Goal: Information Seeking & Learning: Compare options

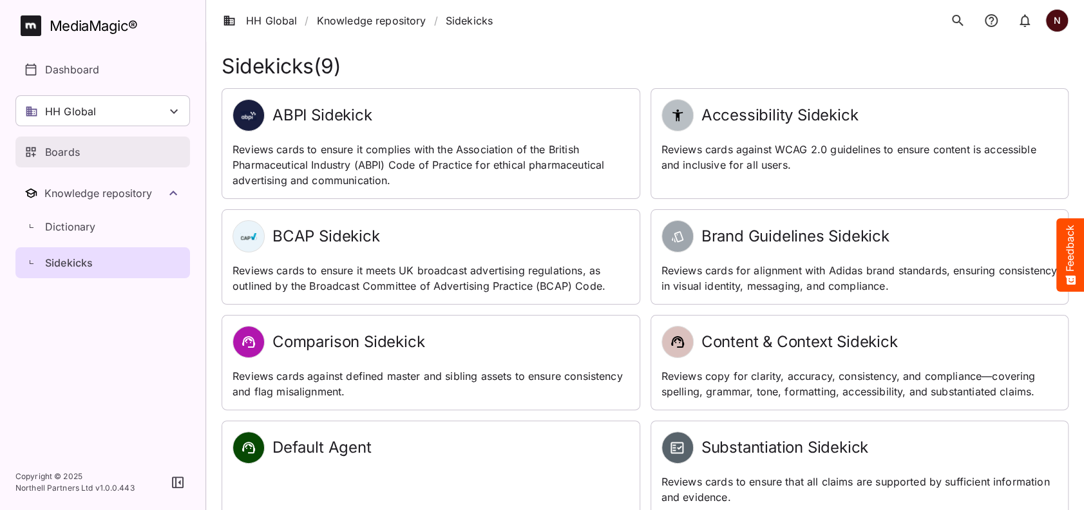
click at [65, 154] on p "Boards" at bounding box center [62, 151] width 35 height 15
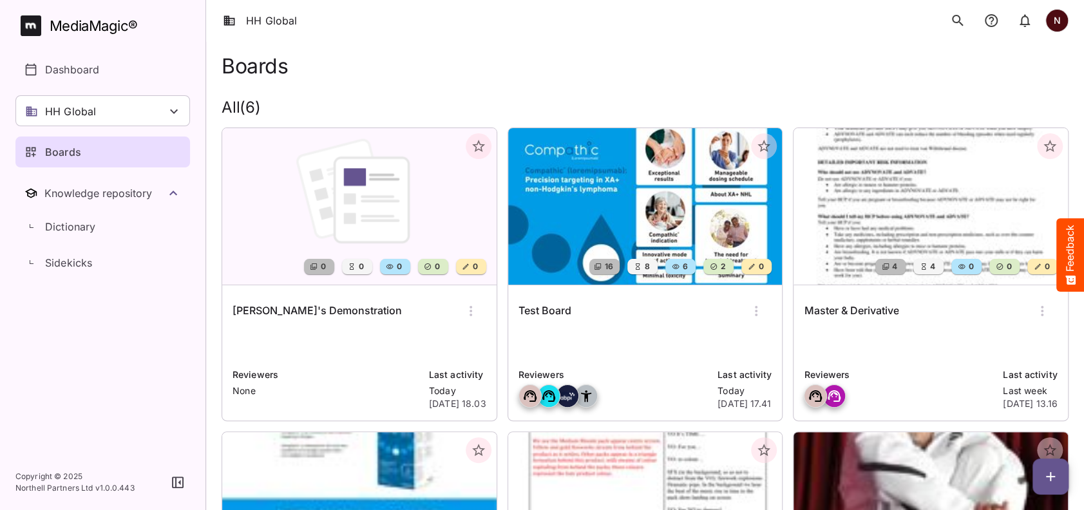
click at [692, 196] on img at bounding box center [645, 206] width 274 height 157
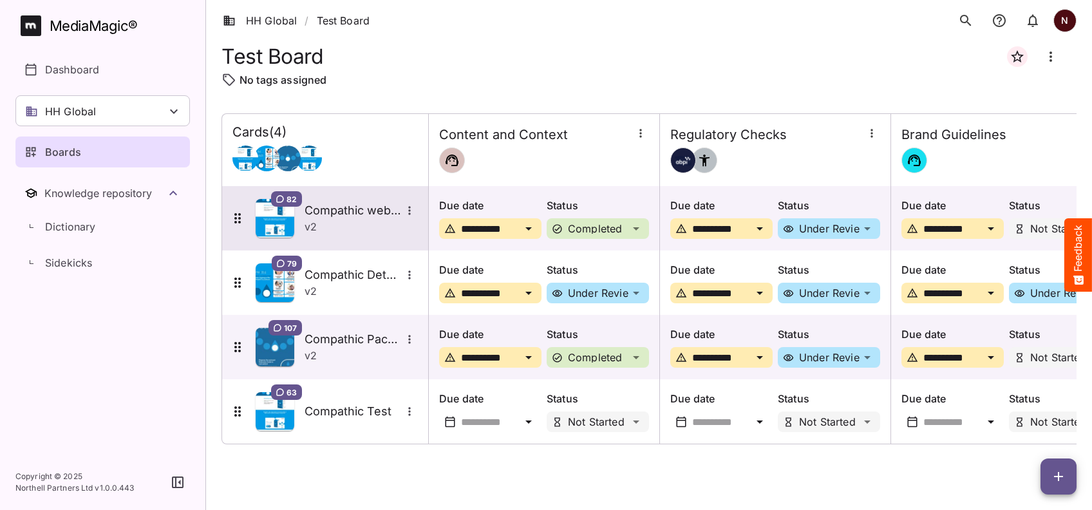
click at [348, 212] on h5 "Compathic website" at bounding box center [353, 210] width 97 height 15
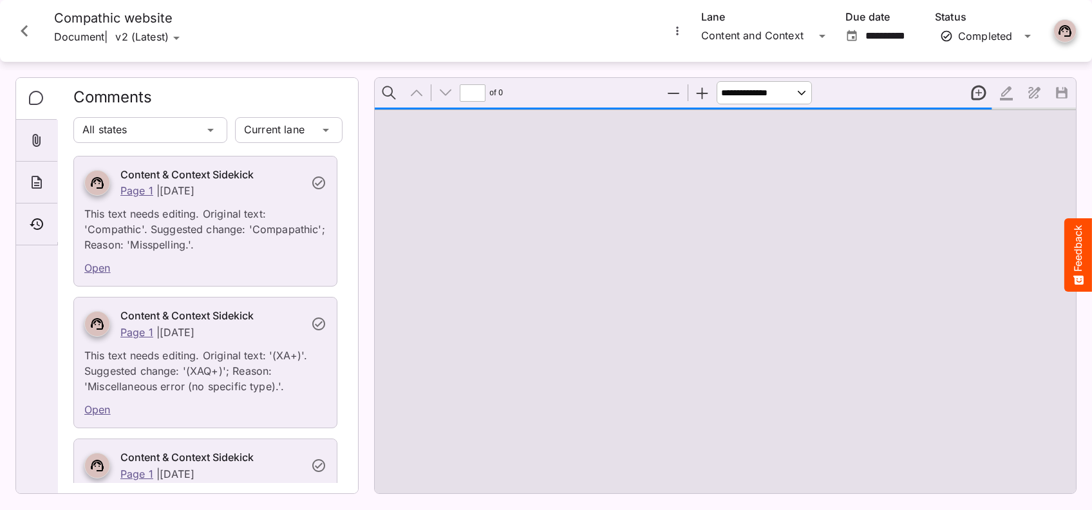
type input "*"
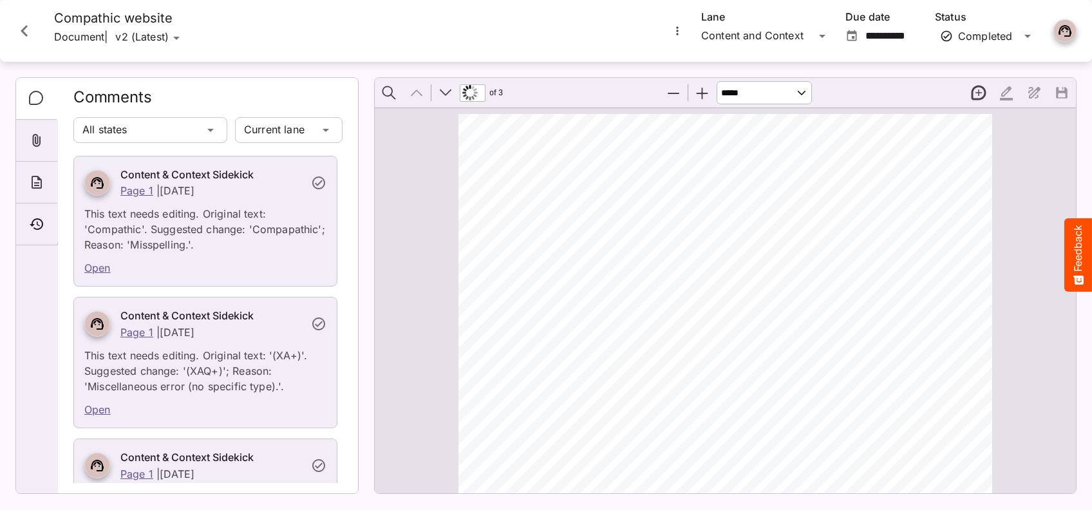
scroll to position [792, 0]
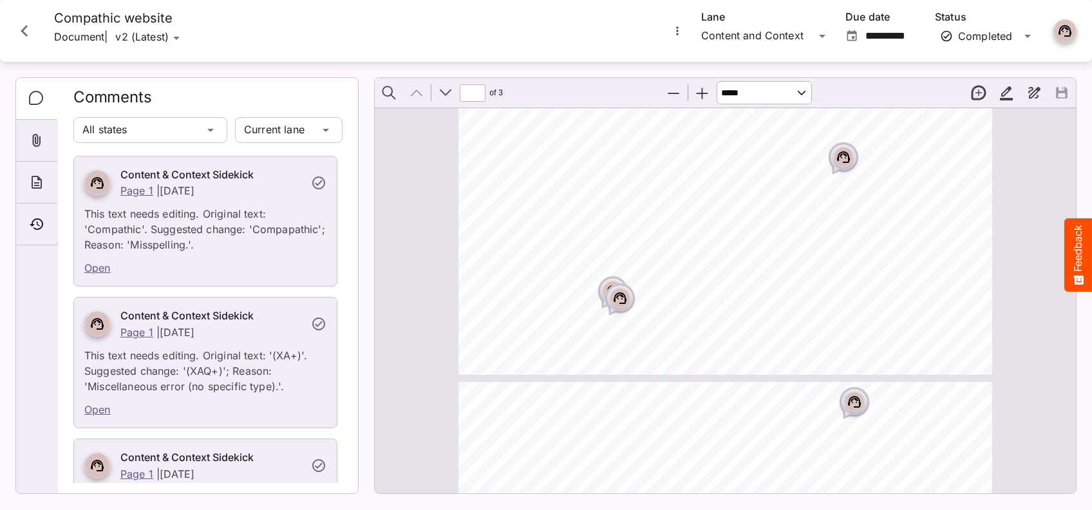
click at [670, 99] on button "Zoom Out" at bounding box center [673, 92] width 27 height 27
select select "******"
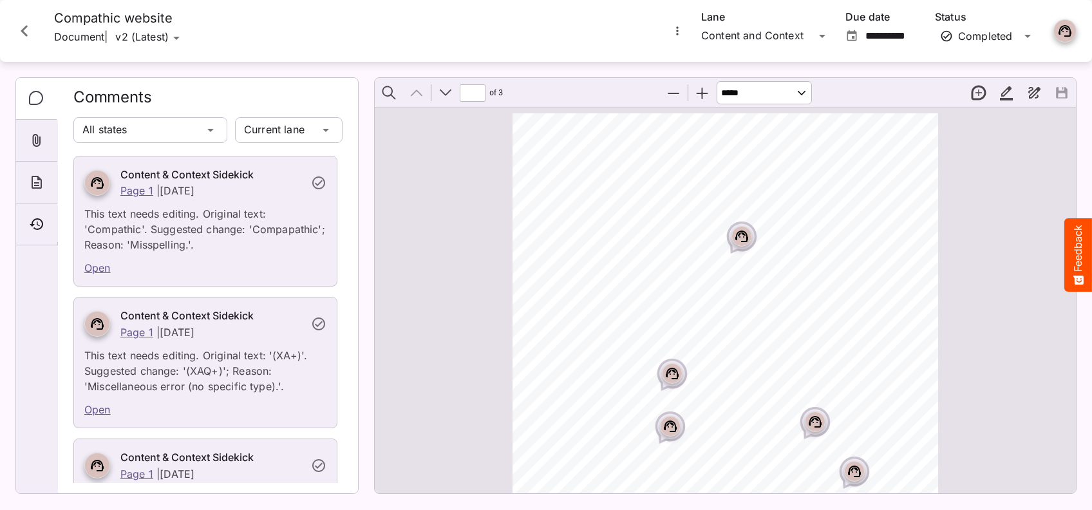
scroll to position [0, 0]
click at [678, 29] on icon "More options for Compathic website" at bounding box center [677, 30] width 13 height 13
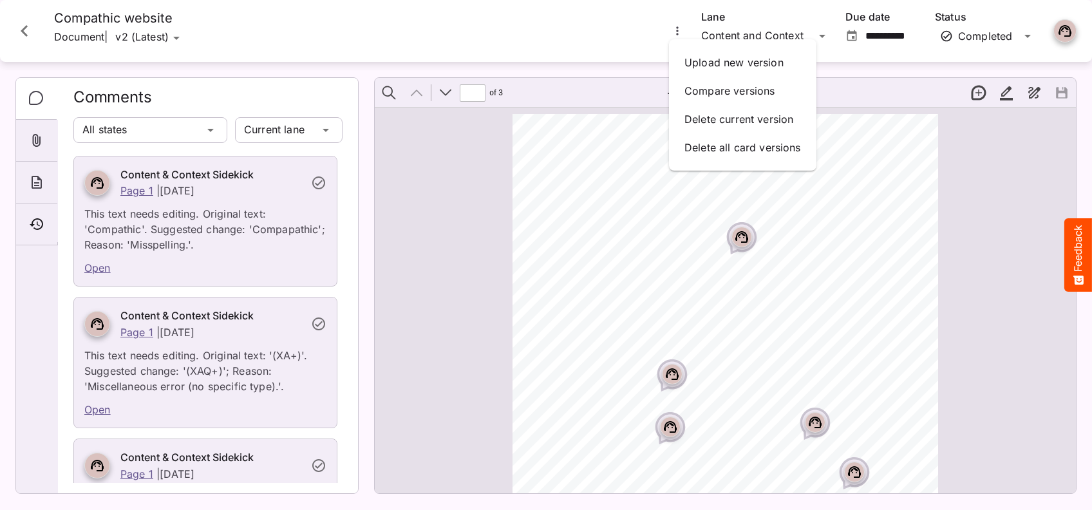
click at [24, 27] on div at bounding box center [546, 255] width 1092 height 510
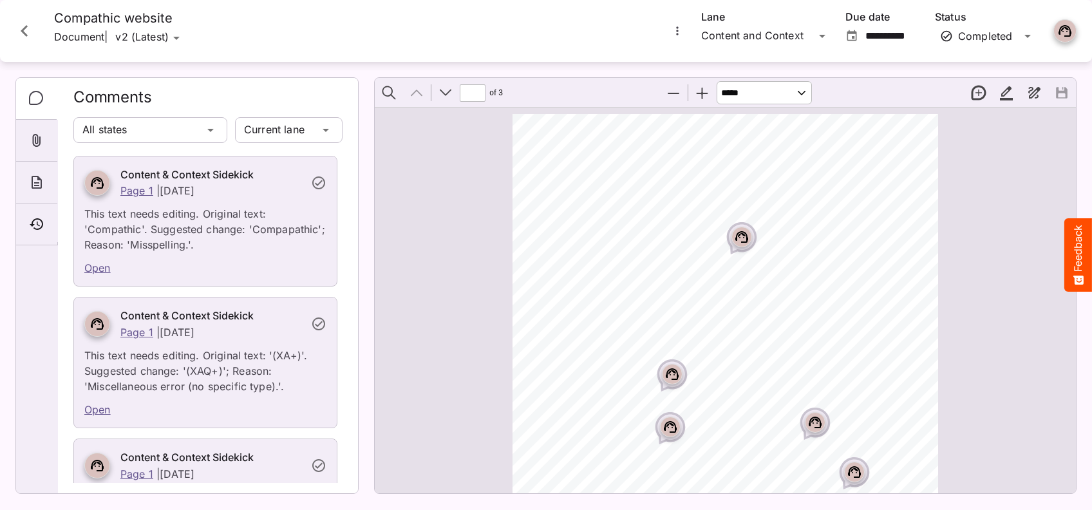
click at [24, 27] on icon "Close card" at bounding box center [24, 31] width 7 height 12
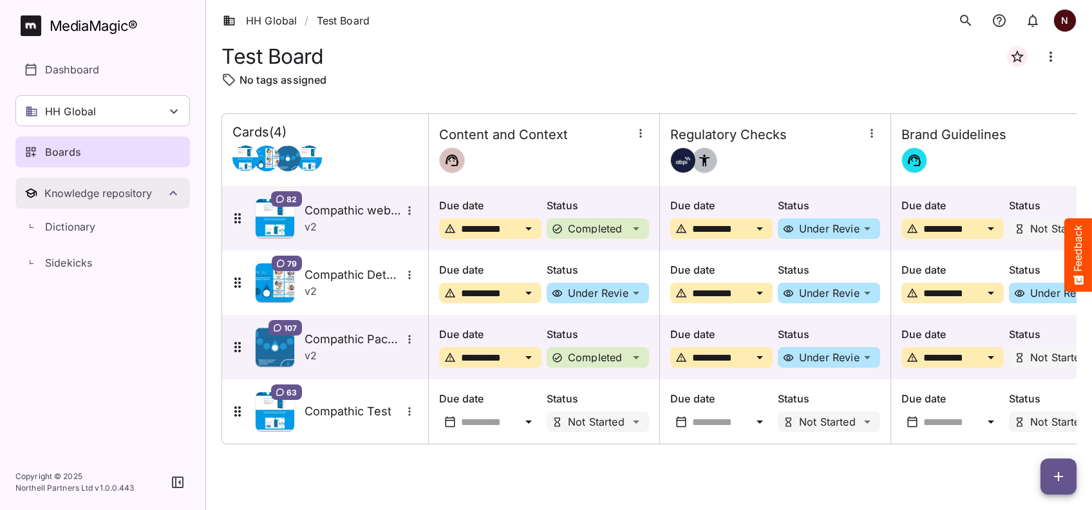
click at [172, 193] on icon "Toggle Knowledge repository" at bounding box center [173, 192] width 15 height 15
click at [172, 193] on icon "Toggle Knowledge repository" at bounding box center [173, 193] width 8 height 5
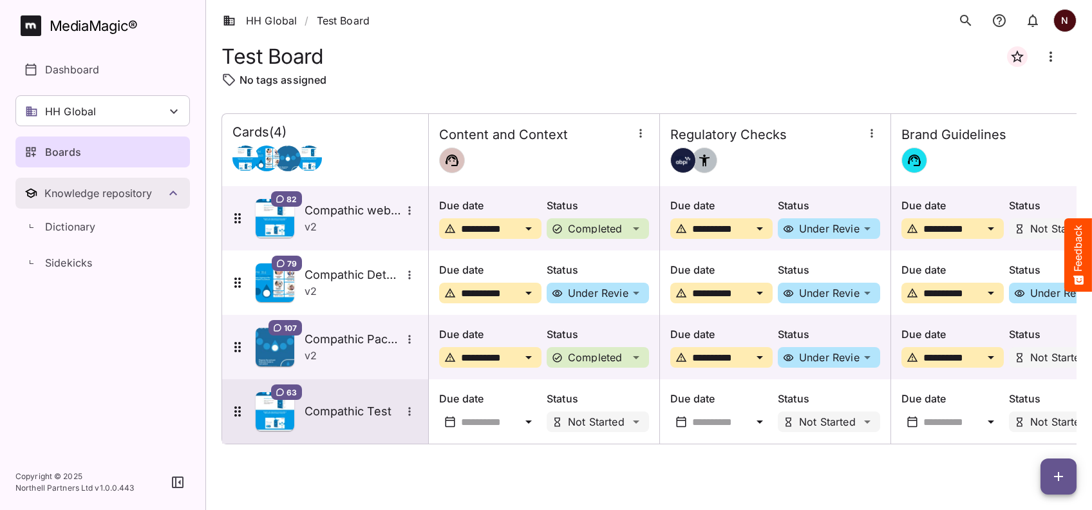
click at [346, 417] on h5 "Compathic Test" at bounding box center [353, 411] width 97 height 15
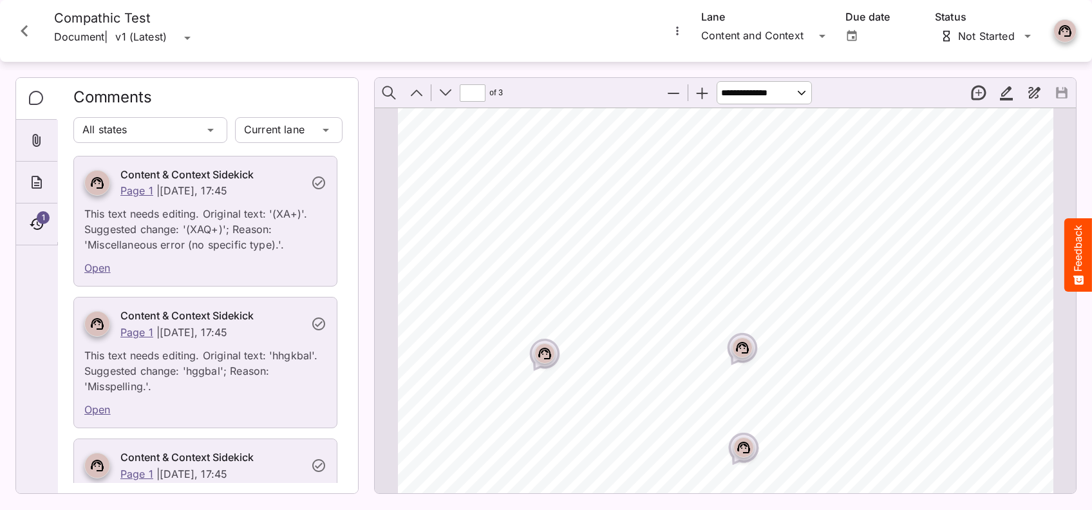
scroll to position [356, 0]
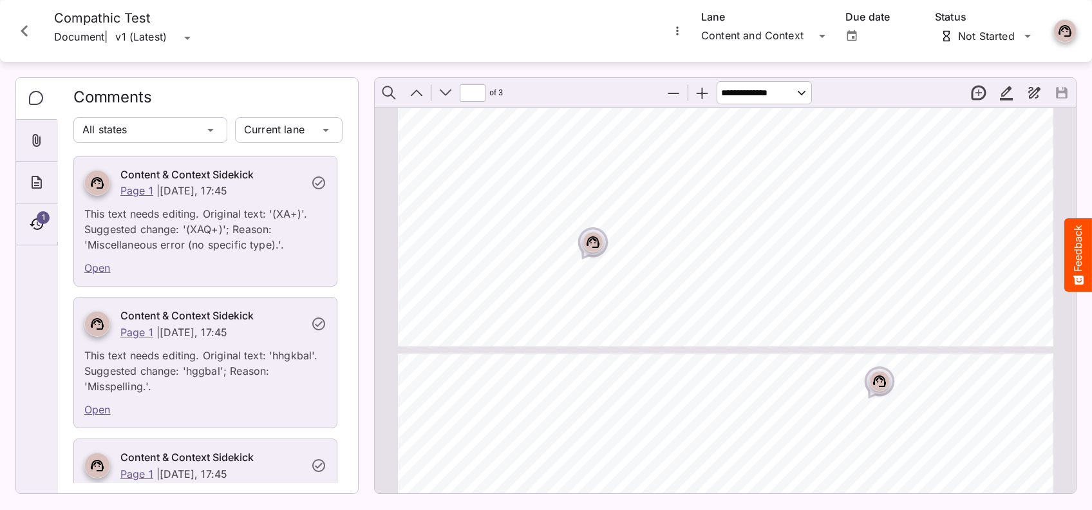
type input "*"
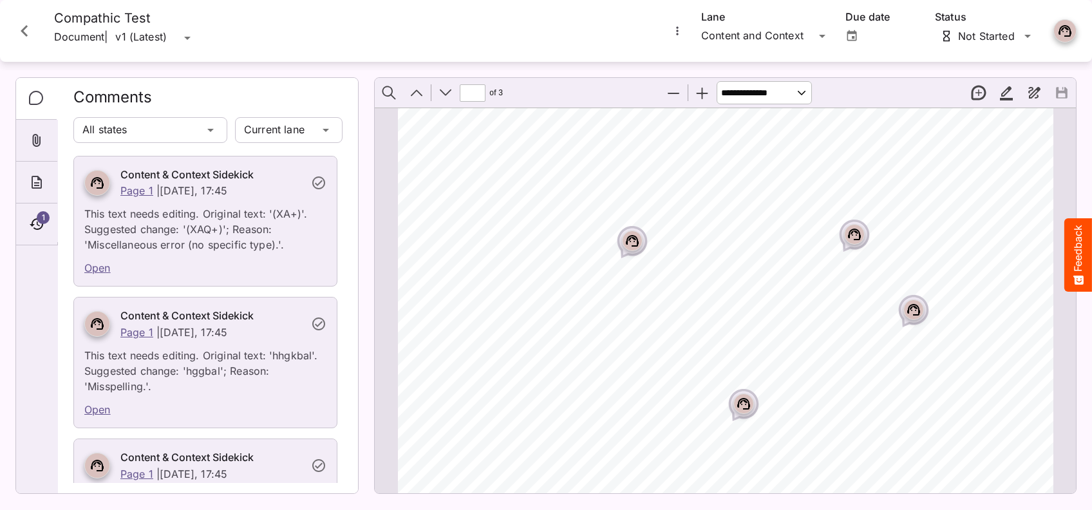
scroll to position [0, 0]
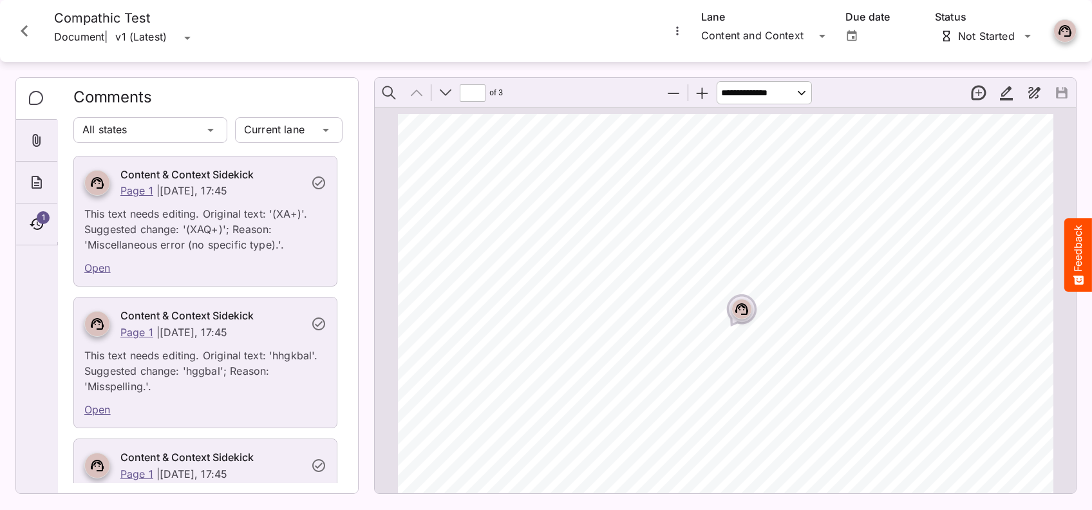
click at [18, 36] on icon "Close card" at bounding box center [24, 30] width 23 height 23
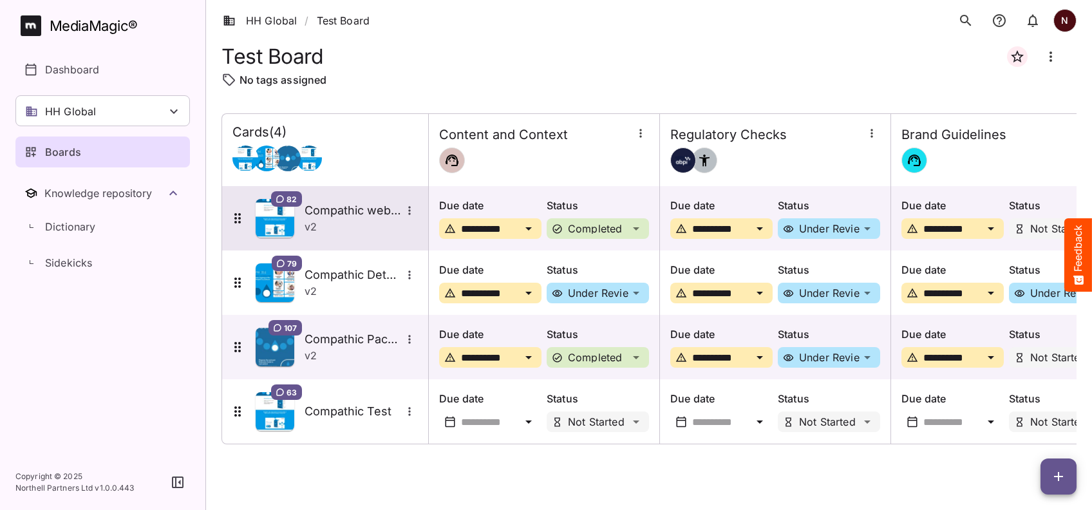
click at [340, 216] on h5 "Compathic website" at bounding box center [353, 210] width 97 height 15
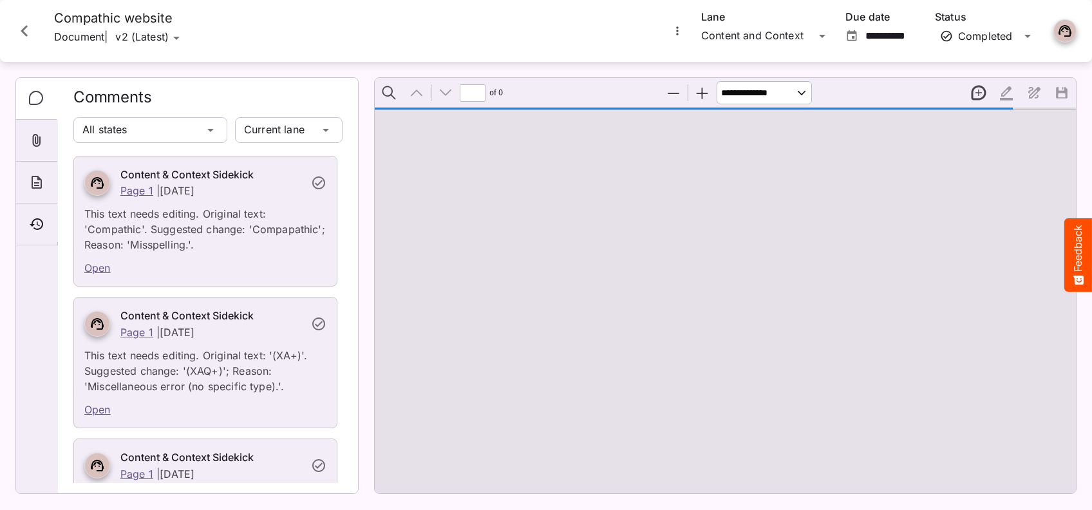
type input "*"
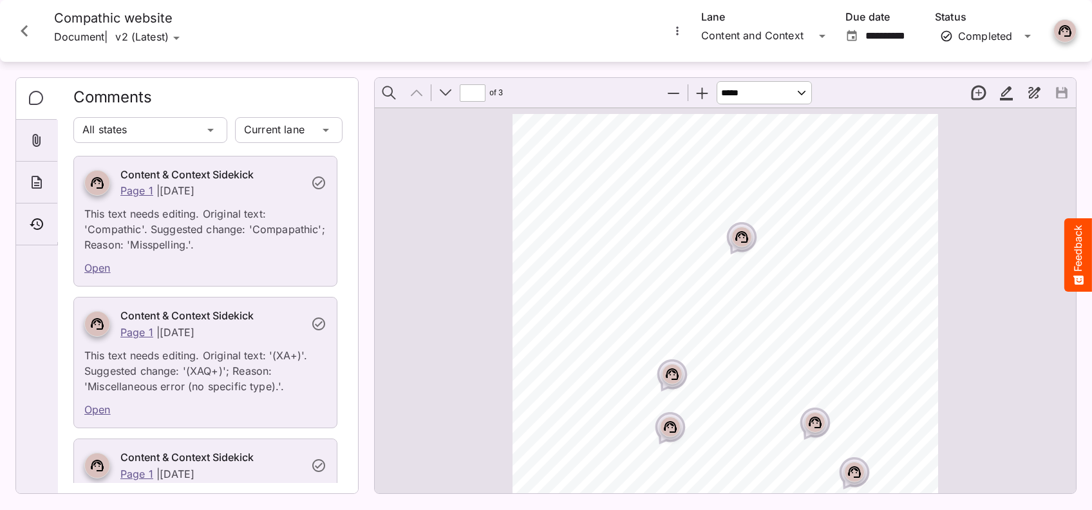
select select "******"
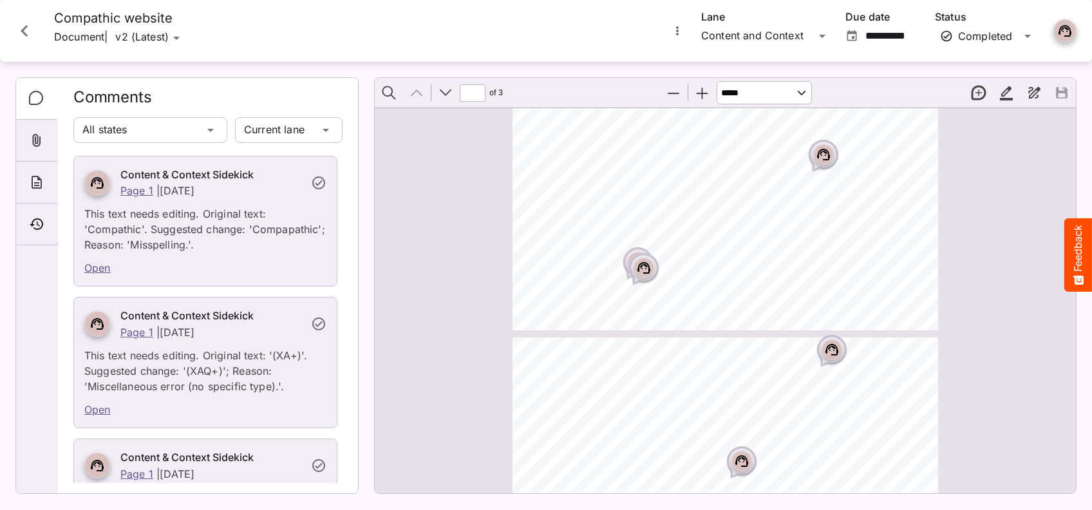
type input "*"
select select "******"
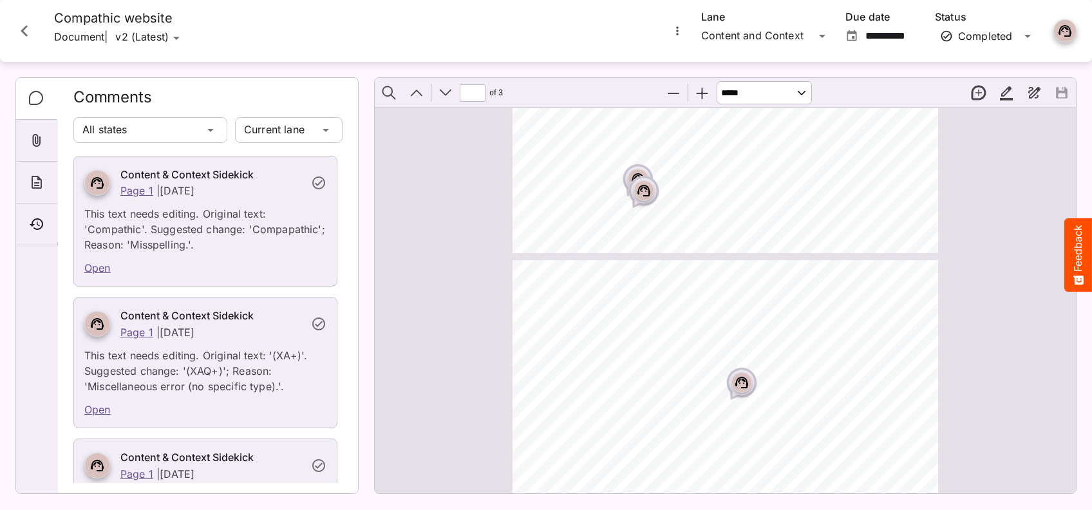
type input "*"
select select "******"
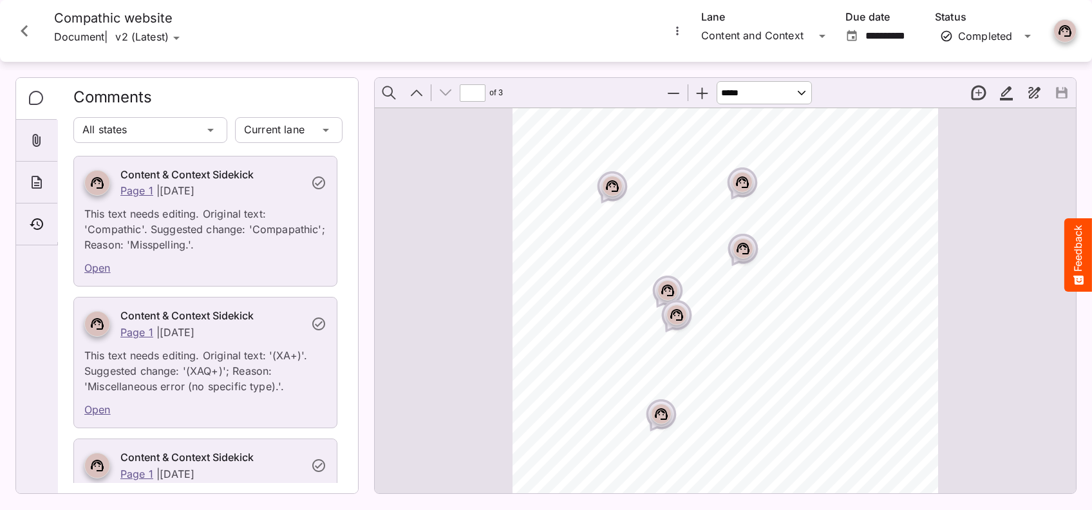
scroll to position [1373, 0]
type input "*"
select select "******"
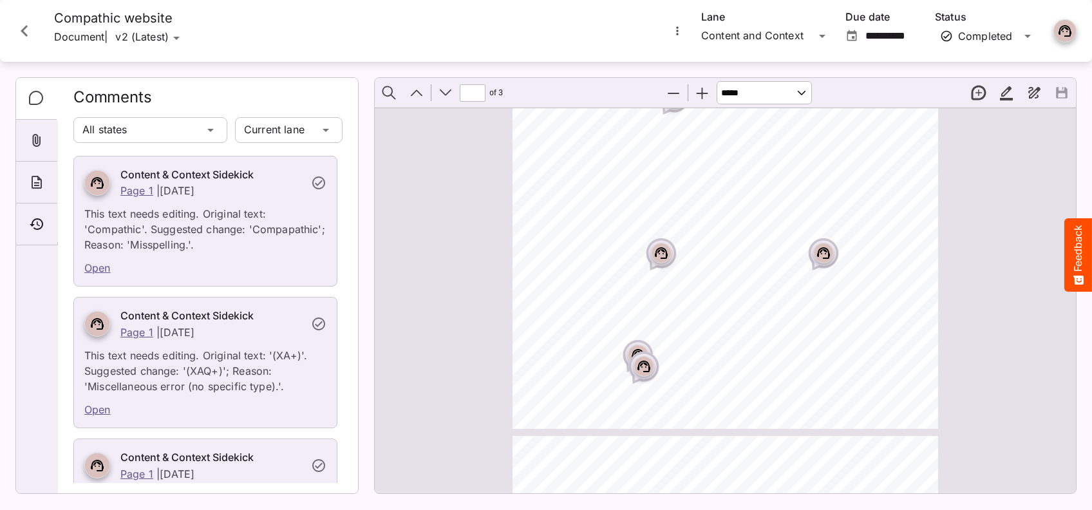
type input "*"
select select "******"
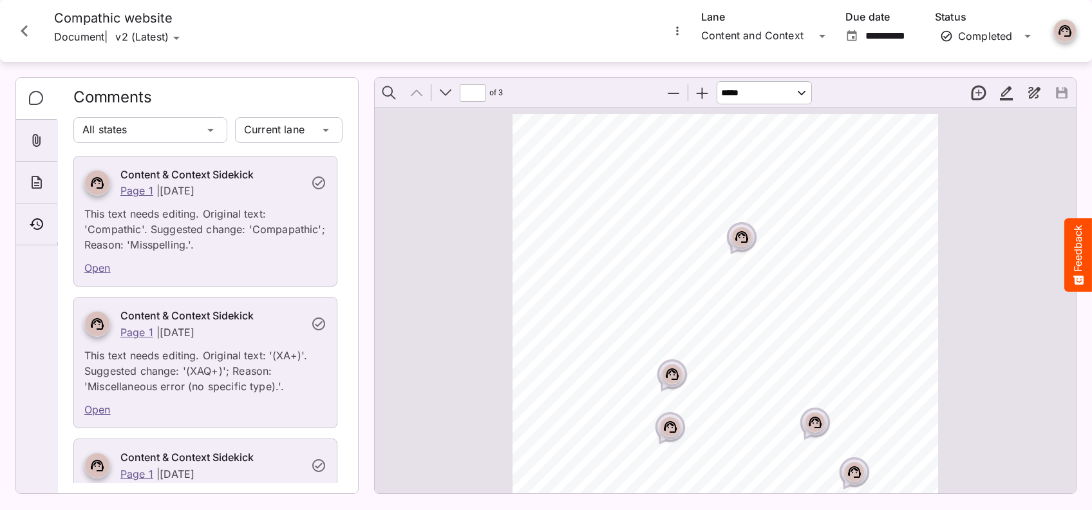
click at [28, 30] on icon "Close card" at bounding box center [24, 30] width 23 height 23
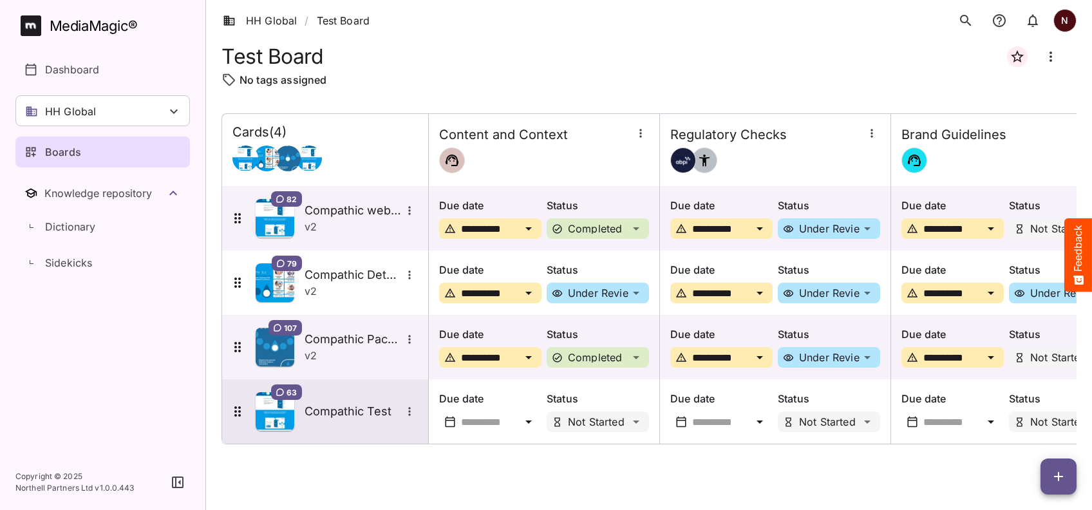
click at [342, 408] on h5 "Compathic Test" at bounding box center [353, 411] width 97 height 15
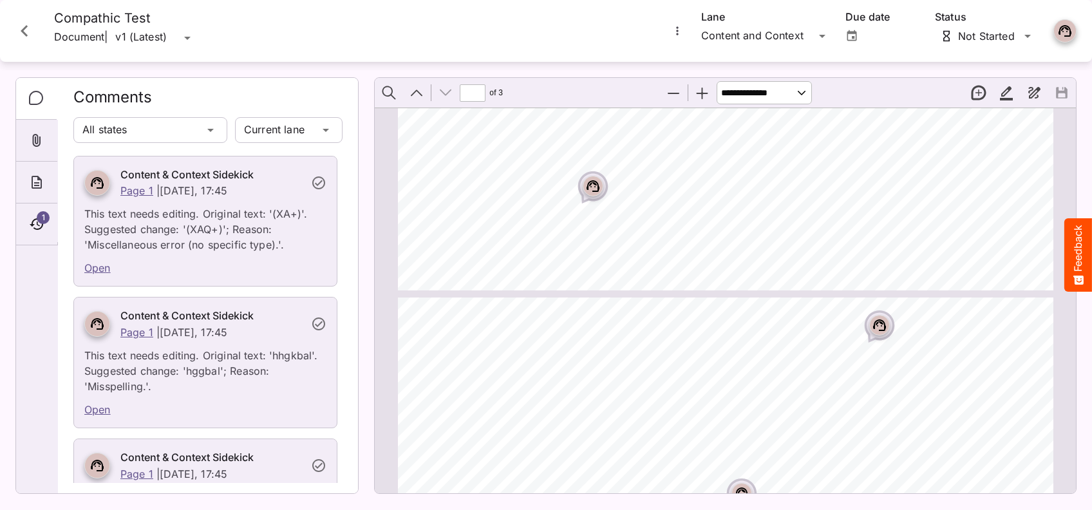
type input "*"
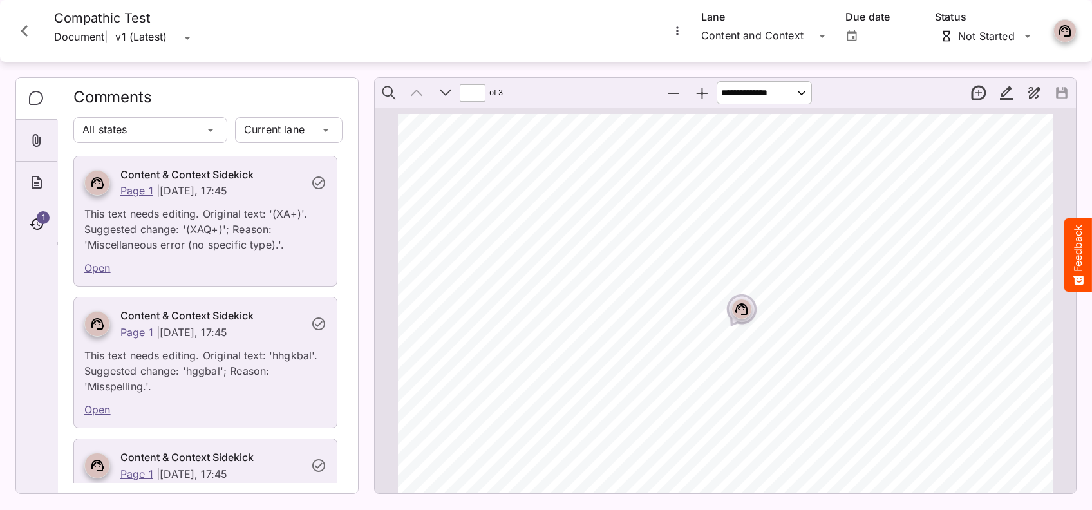
click at [26, 31] on icon "Close card" at bounding box center [24, 30] width 23 height 23
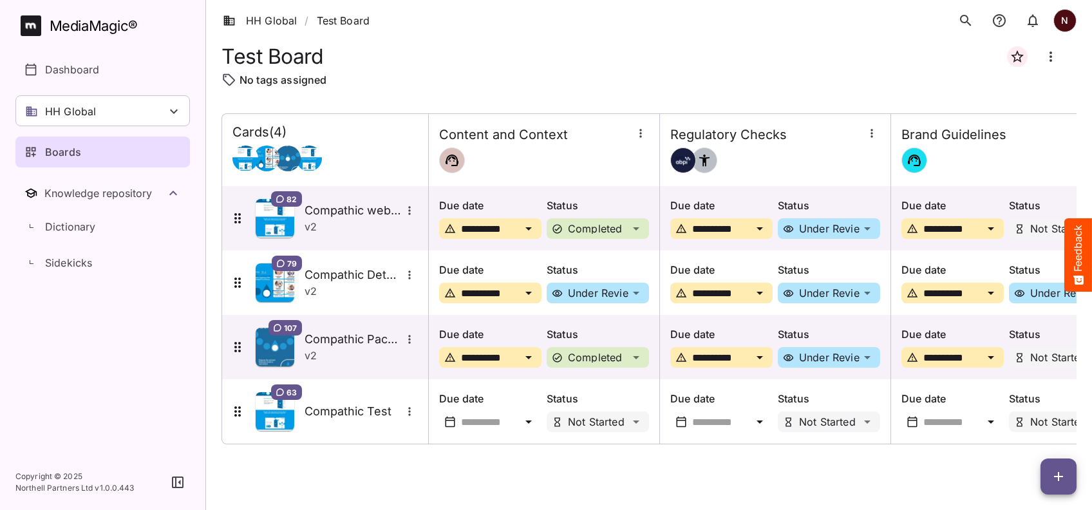
click at [714, 28] on div "HH Global / Test Board N" at bounding box center [649, 20] width 886 height 41
click at [76, 68] on p "Dashboard" at bounding box center [72, 69] width 54 height 15
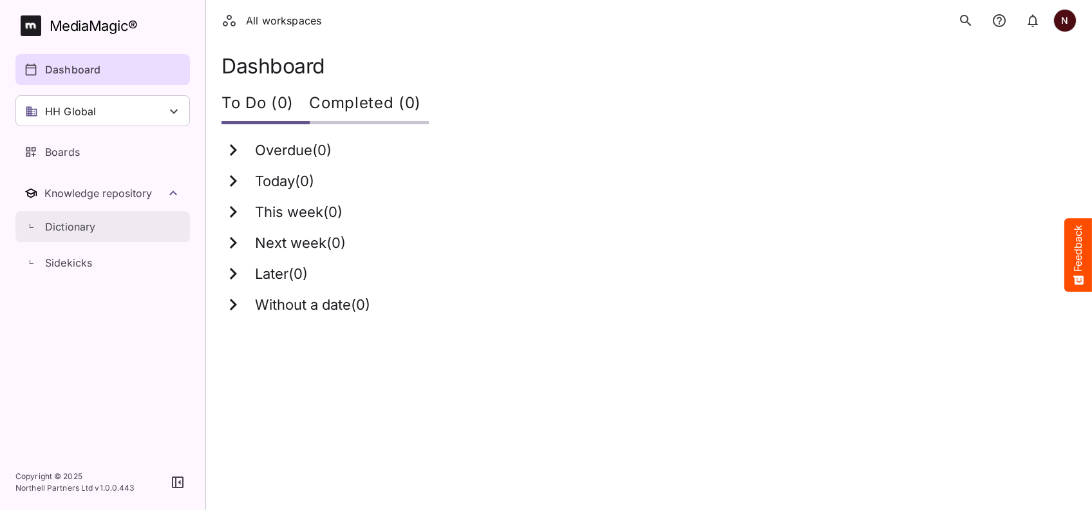
click at [69, 227] on p "Dictionary" at bounding box center [70, 226] width 51 height 15
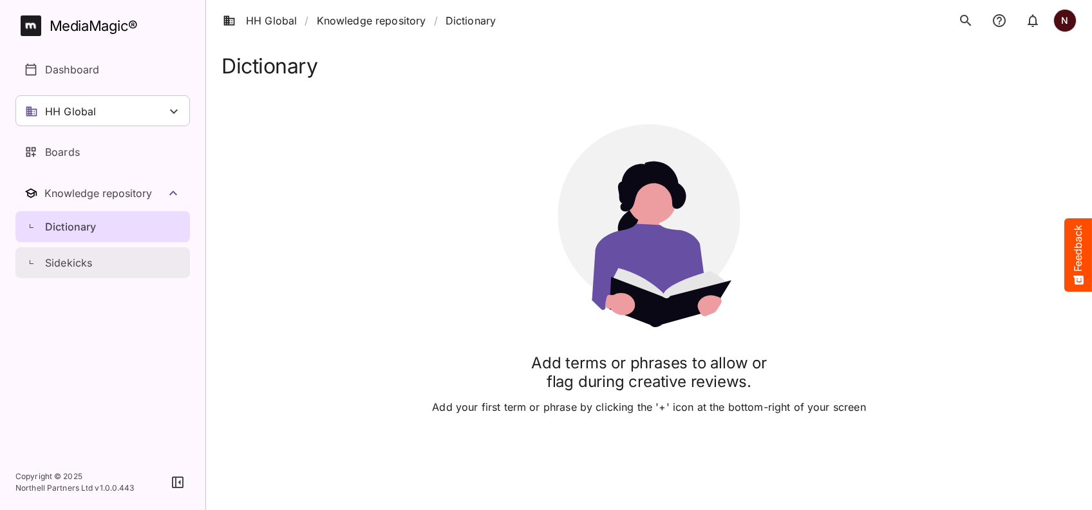
click at [62, 256] on p "Sidekicks" at bounding box center [68, 262] width 47 height 15
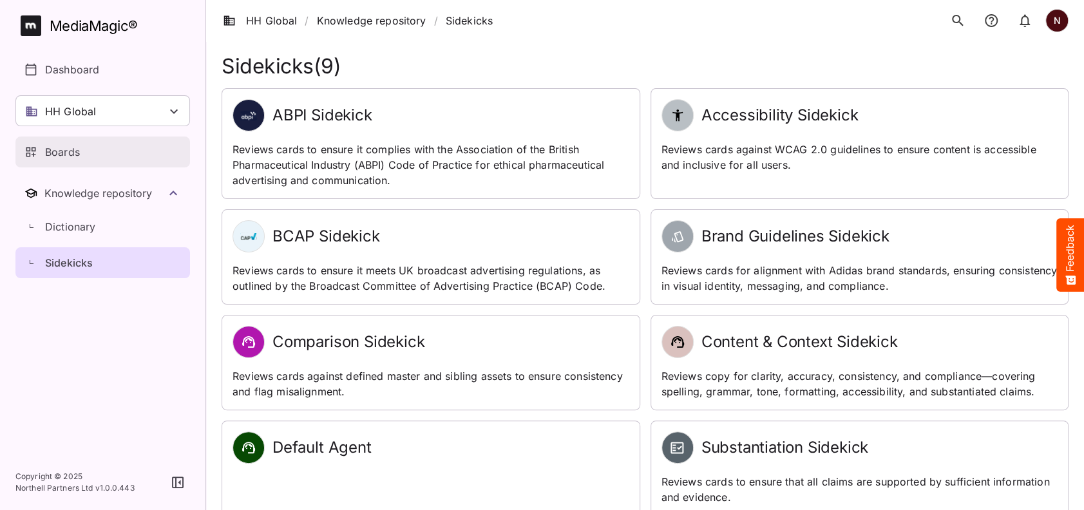
click at [53, 160] on link "Boards" at bounding box center [102, 152] width 175 height 31
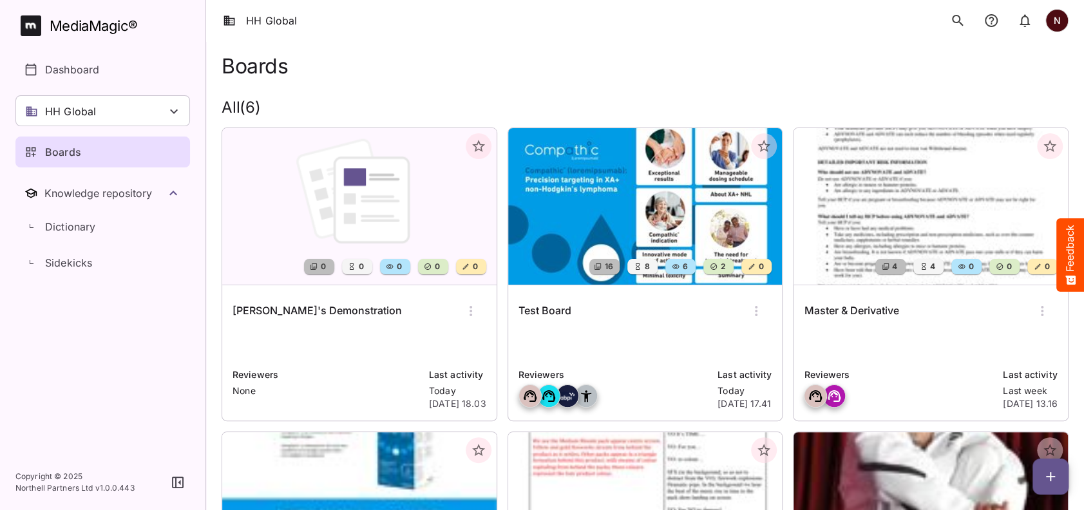
click at [957, 26] on icon "search" at bounding box center [957, 20] width 15 height 15
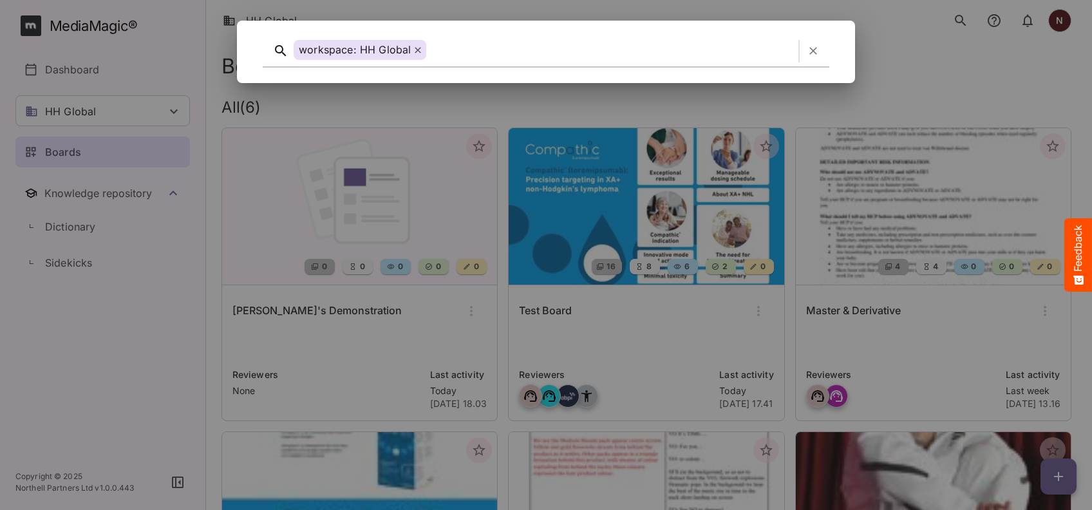
click at [72, 70] on div at bounding box center [546, 255] width 1092 height 510
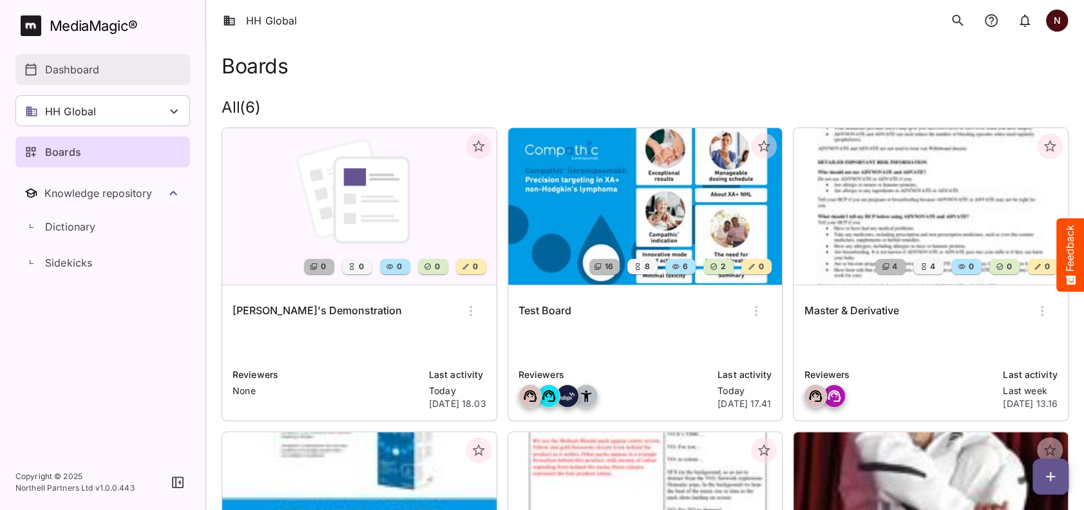
click at [88, 71] on p "Dashboard" at bounding box center [72, 69] width 54 height 15
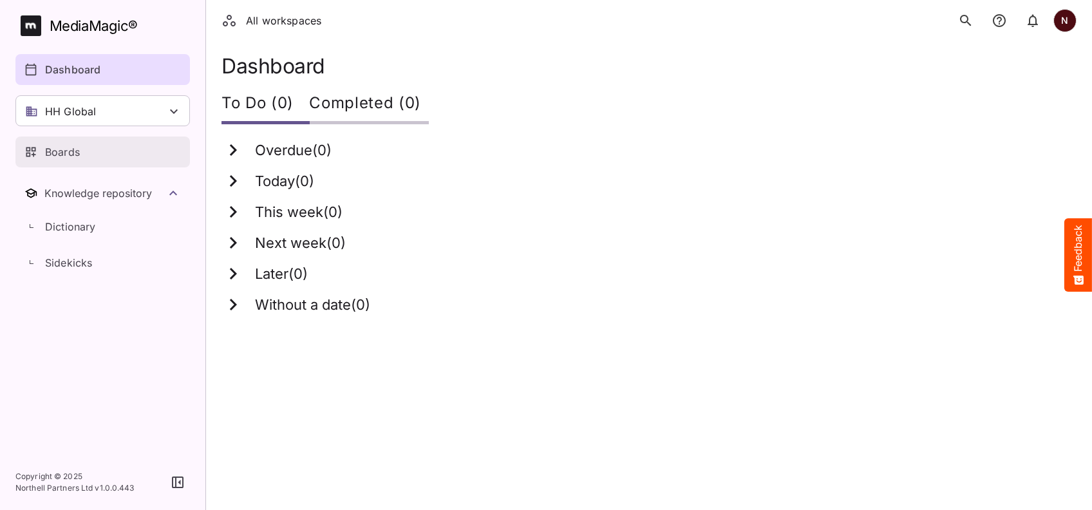
click at [61, 157] on p "Boards" at bounding box center [62, 151] width 35 height 15
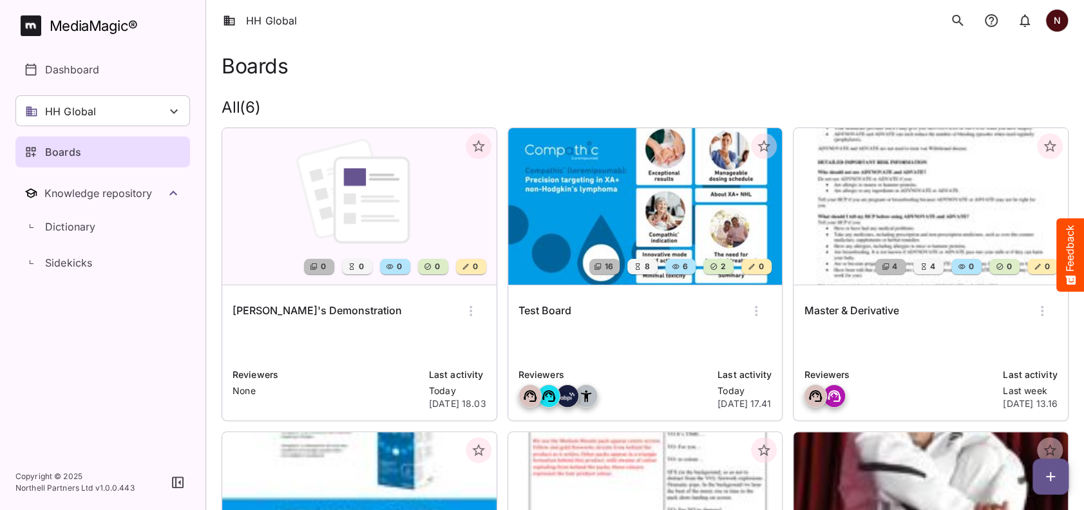
click at [660, 191] on img at bounding box center [645, 206] width 274 height 157
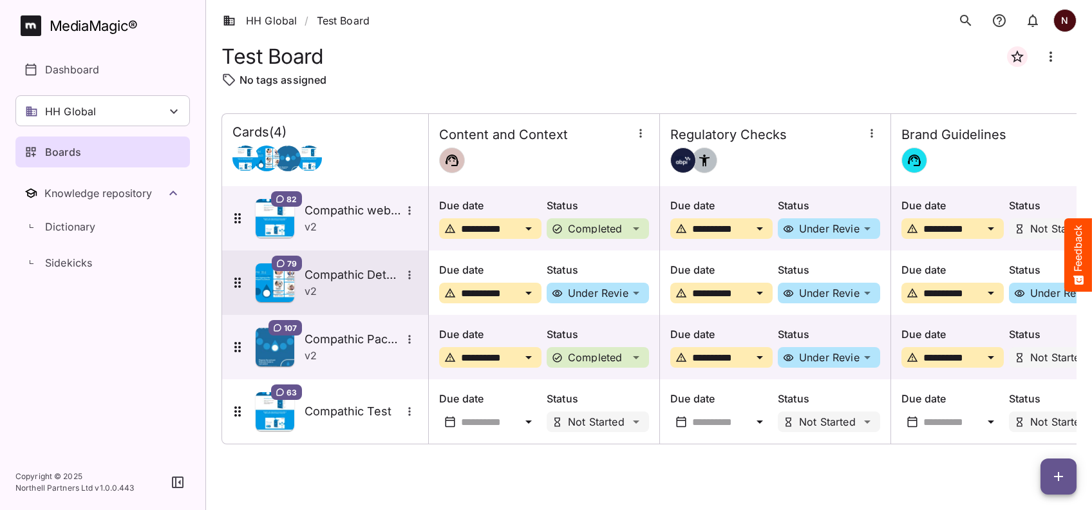
click at [342, 276] on h5 "Compathic Detail Aid" at bounding box center [353, 274] width 97 height 15
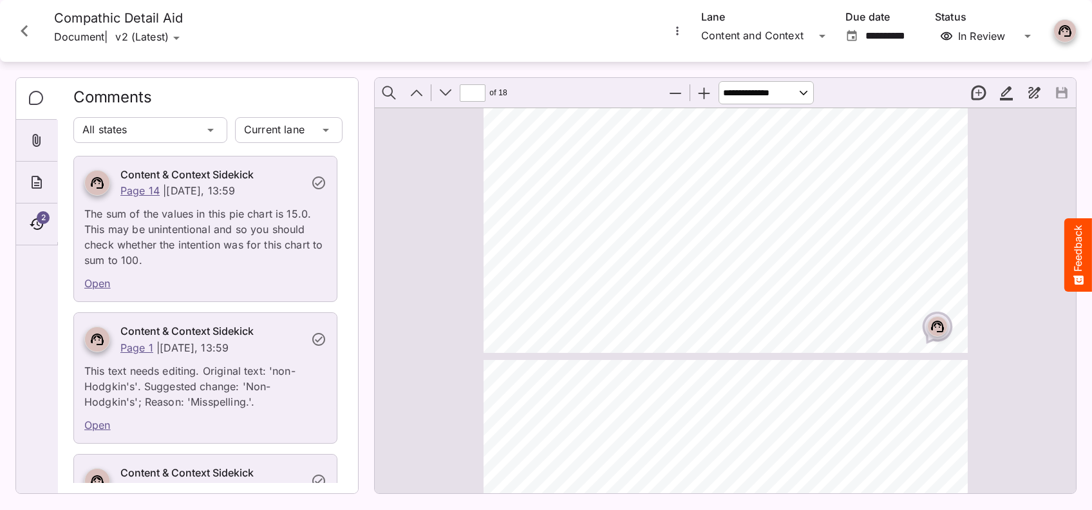
scroll to position [600, 0]
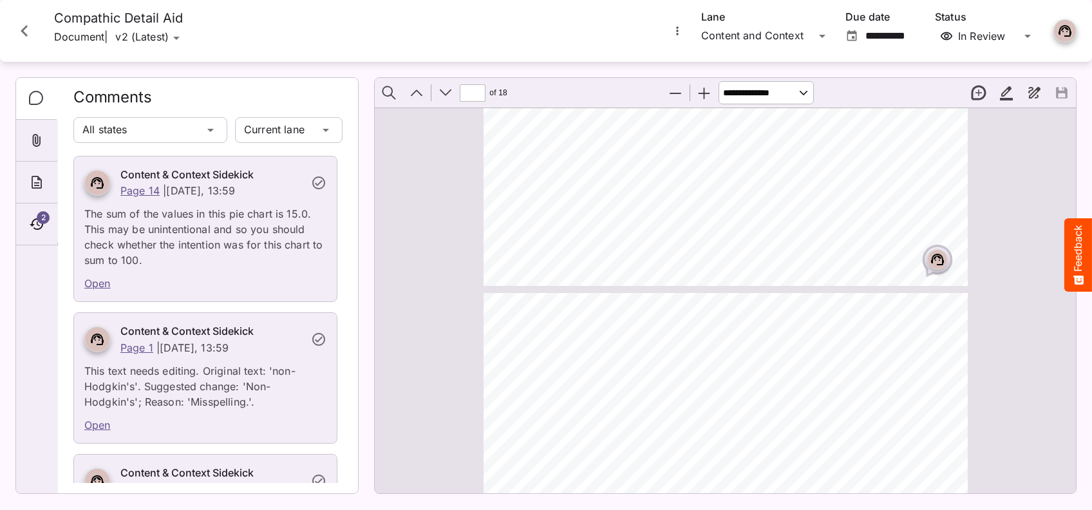
type input "*"
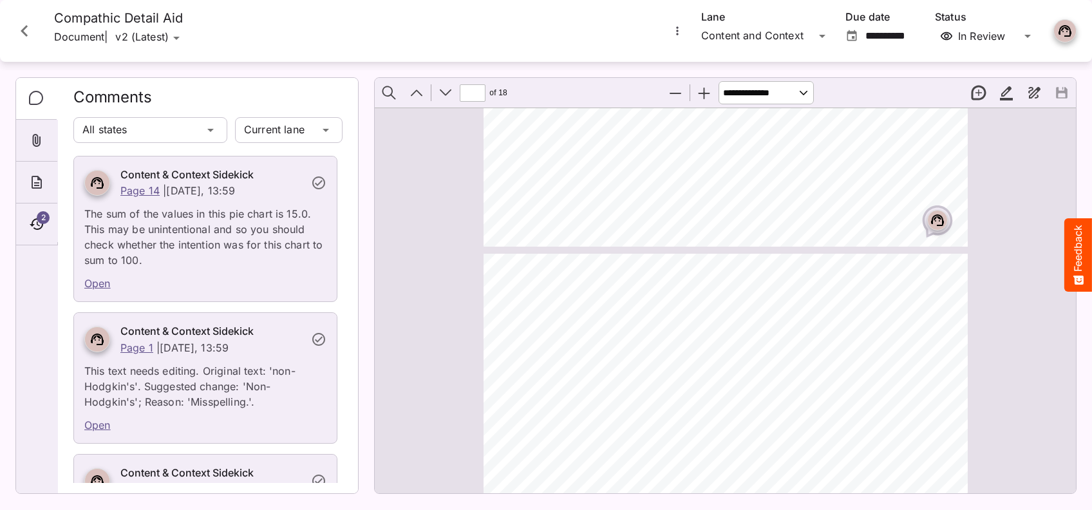
click at [934, 219] on icon "Page ⁨2⁩" at bounding box center [938, 218] width 8 height 4
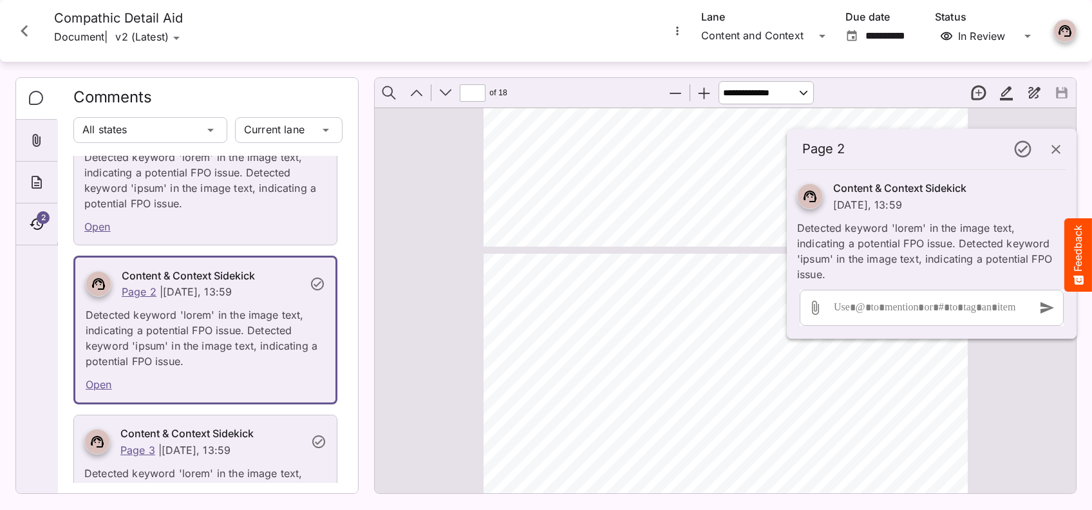
scroll to position [4554, 0]
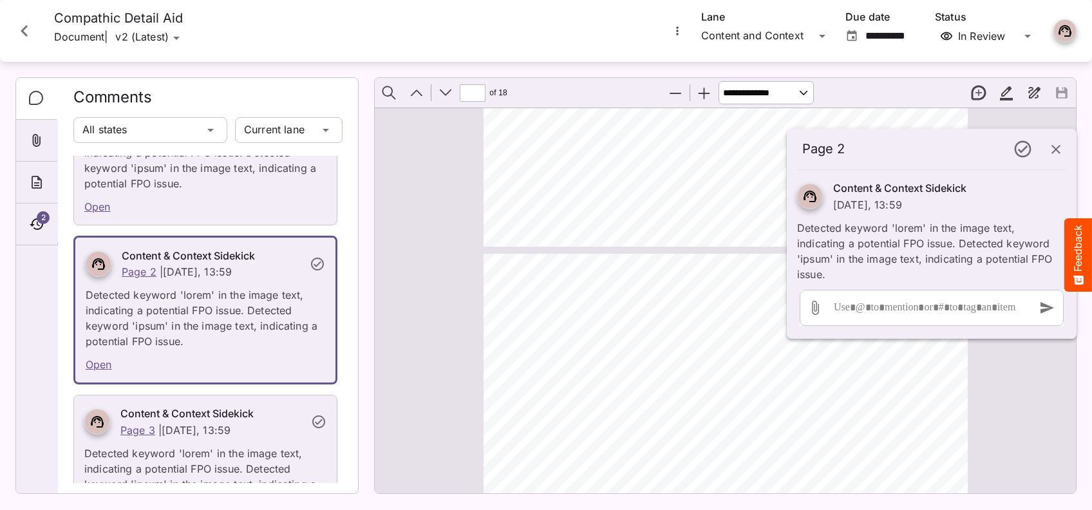
click at [1063, 152] on icon "button" at bounding box center [1056, 149] width 15 height 15
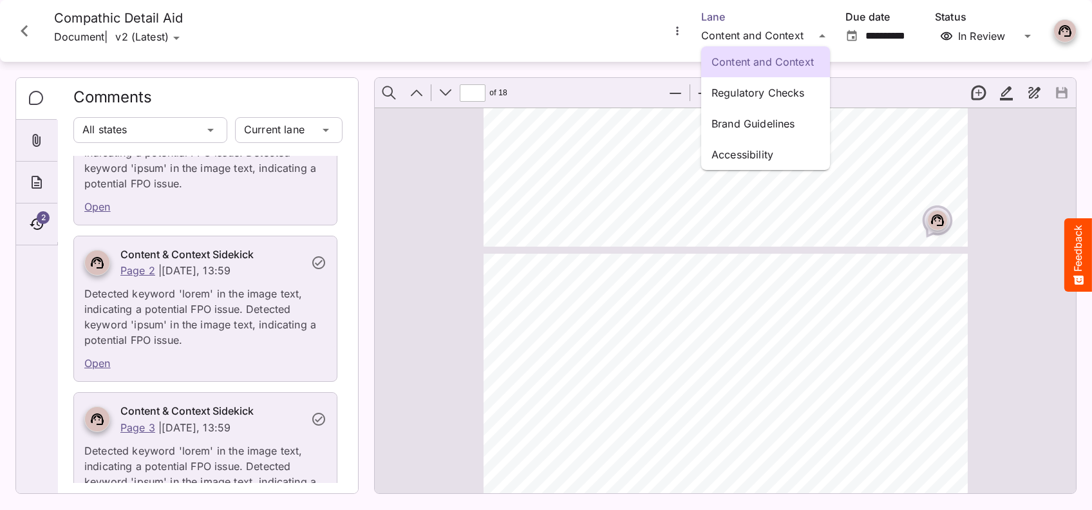
click at [824, 31] on div "Content and Context Regulatory Checks Brand Guidelines Accessibility HH Global …" at bounding box center [546, 252] width 1092 height 504
click at [766, 88] on p "Regulatory Checks" at bounding box center [766, 92] width 108 height 15
type input "**********"
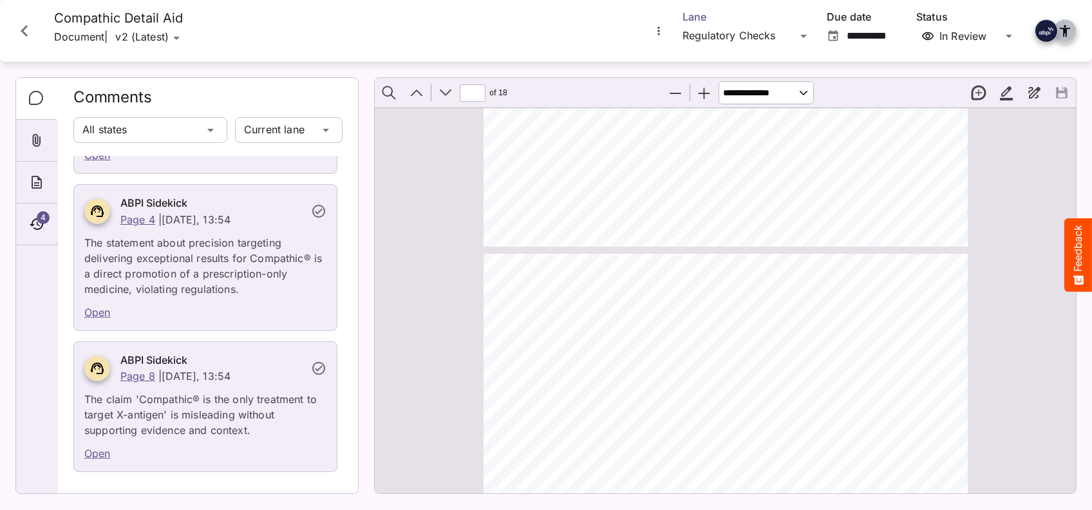
scroll to position [4458, 0]
click at [188, 40] on div "v1 (Old) v2 (Latest) Compare versions HH Global / Test Board N MediaMagic ® Das…" at bounding box center [546, 252] width 1092 height 504
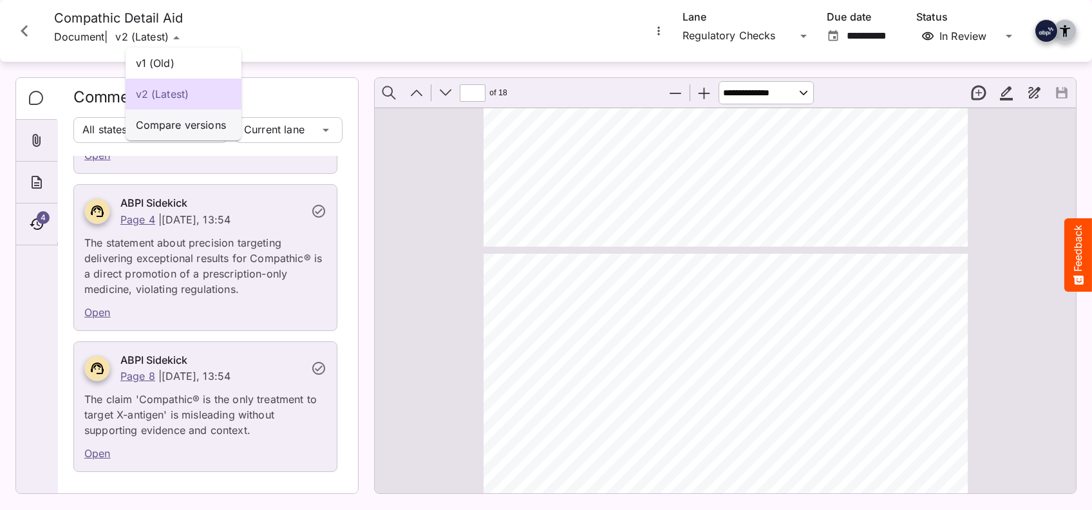
click at [189, 131] on p "Compare versions" at bounding box center [183, 124] width 95 height 15
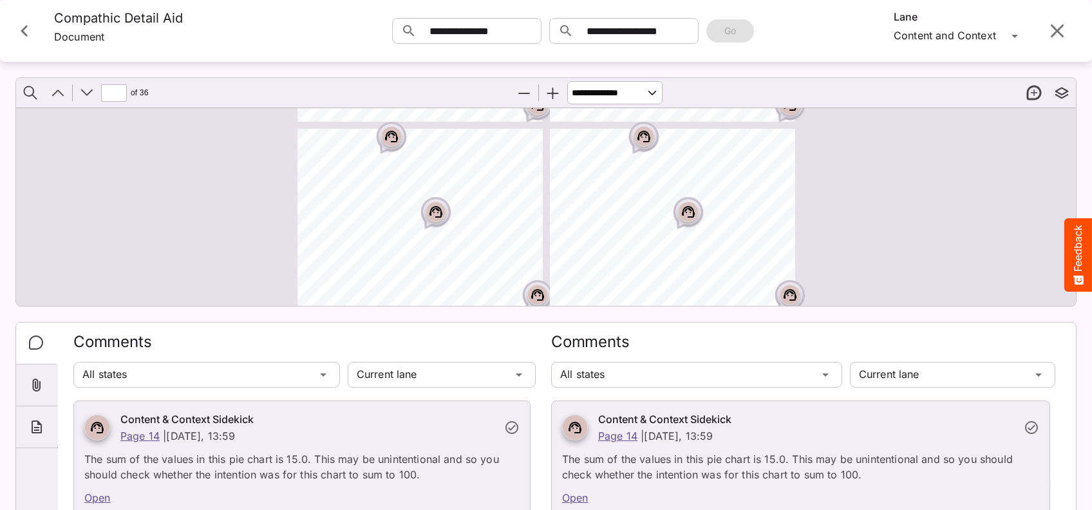
scroll to position [1592, 0]
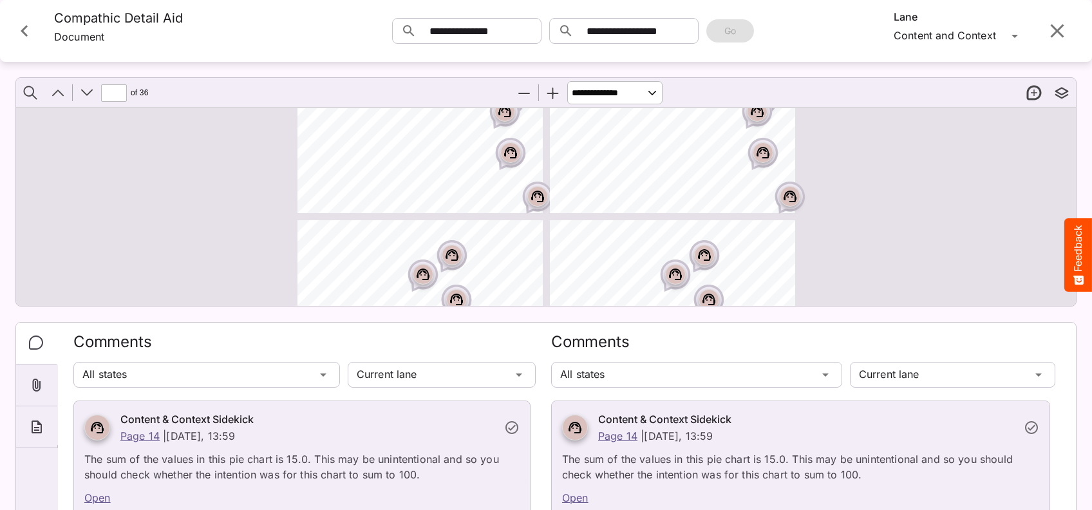
type input "**"
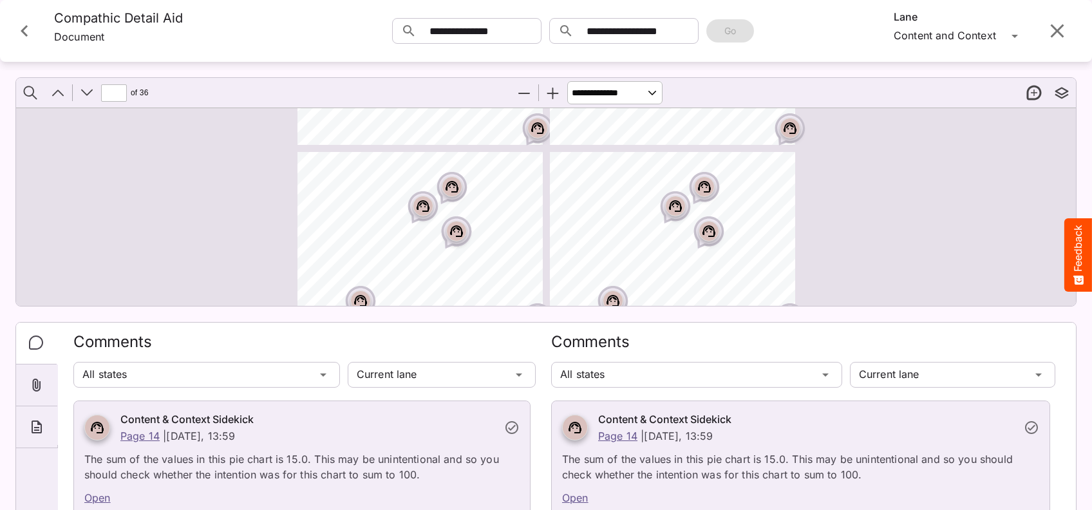
scroll to position [77, 0]
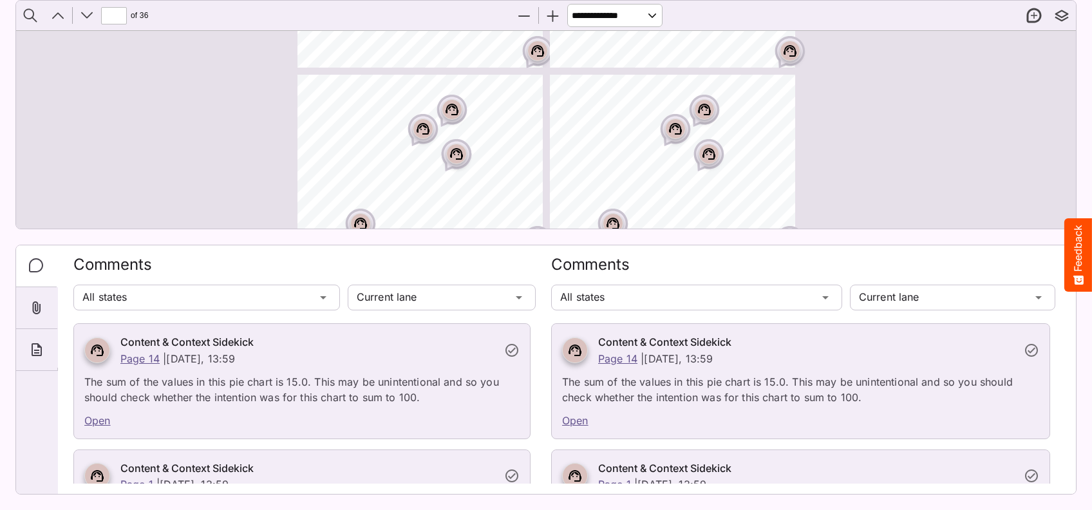
click at [1025, 14] on button "New thread" at bounding box center [1034, 15] width 27 height 27
click at [34, 345] on icon "About" at bounding box center [36, 349] width 15 height 15
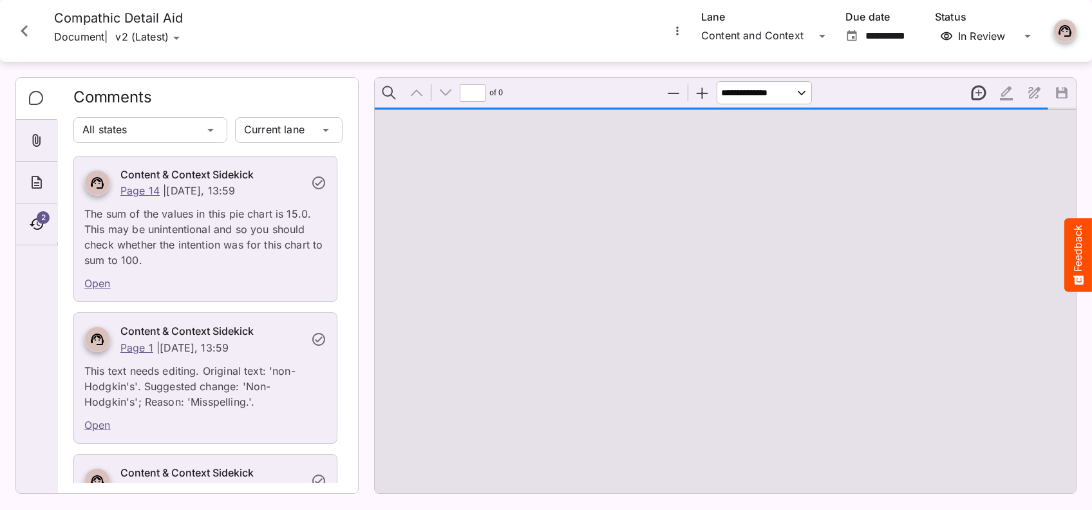
type input "*"
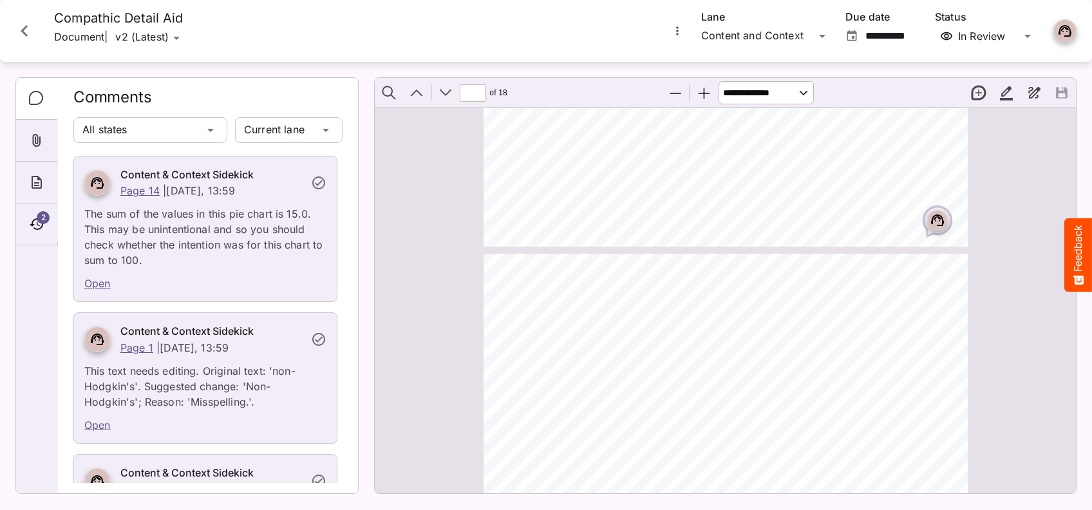
click at [23, 32] on icon "Close card" at bounding box center [24, 31] width 7 height 12
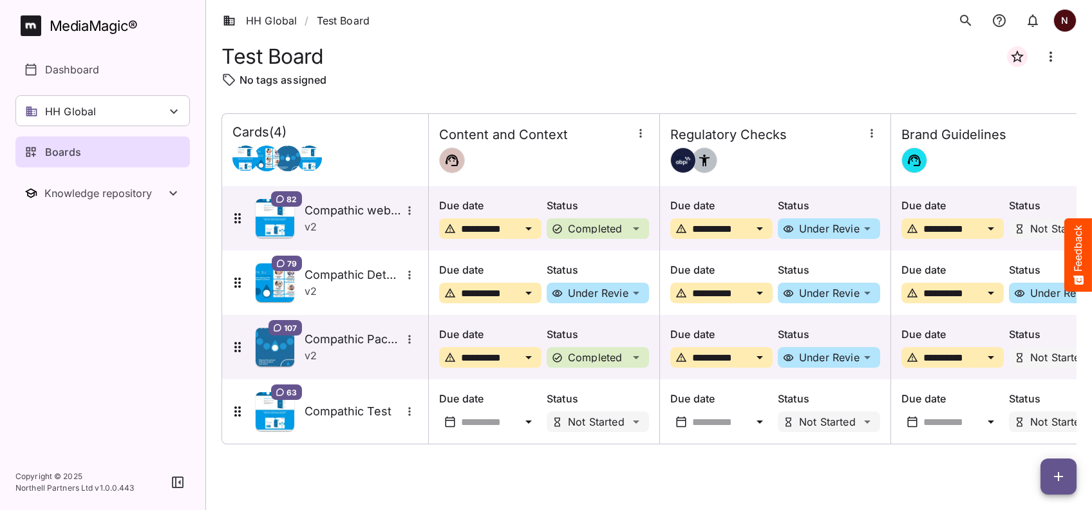
click at [639, 228] on div "HH Global / Test Board N MediaMagic ® Dashboard HH Global HH Global Create new …" at bounding box center [546, 252] width 1092 height 504
click at [1061, 478] on icon "button" at bounding box center [1058, 476] width 15 height 15
click at [1032, 397] on p "Add new card" at bounding box center [1027, 393] width 70 height 15
click at [1063, 477] on icon "button" at bounding box center [1058, 476] width 9 height 9
click at [1015, 393] on p "Add new card" at bounding box center [1027, 393] width 70 height 15
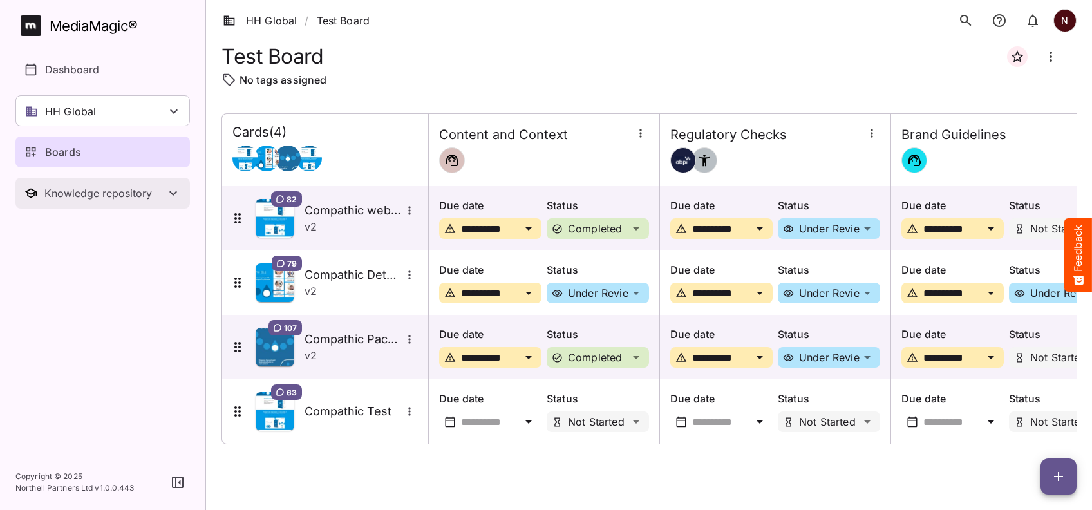
click at [175, 197] on icon "Toggle Knowledge repository" at bounding box center [173, 192] width 15 height 15
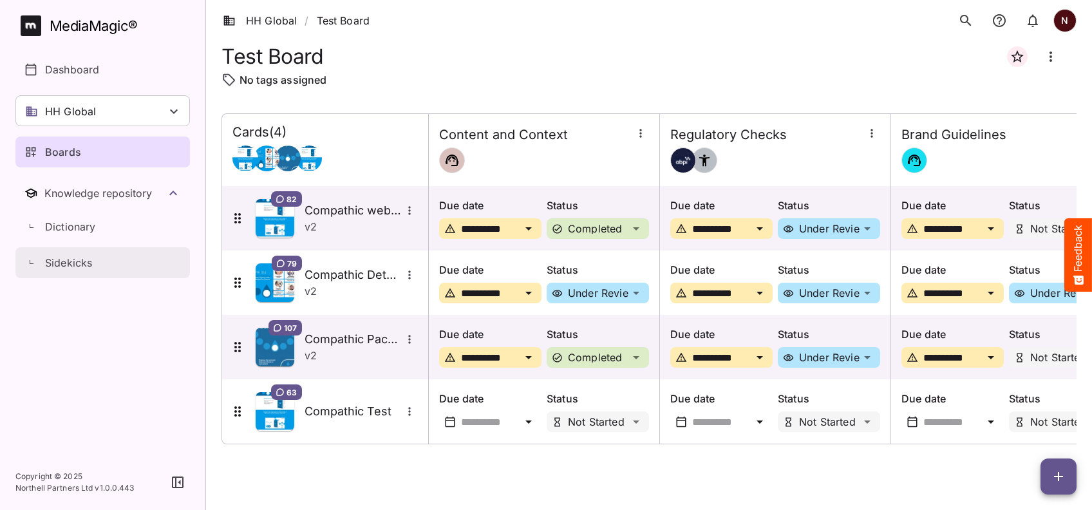
click at [75, 264] on p "Sidekicks" at bounding box center [68, 262] width 47 height 15
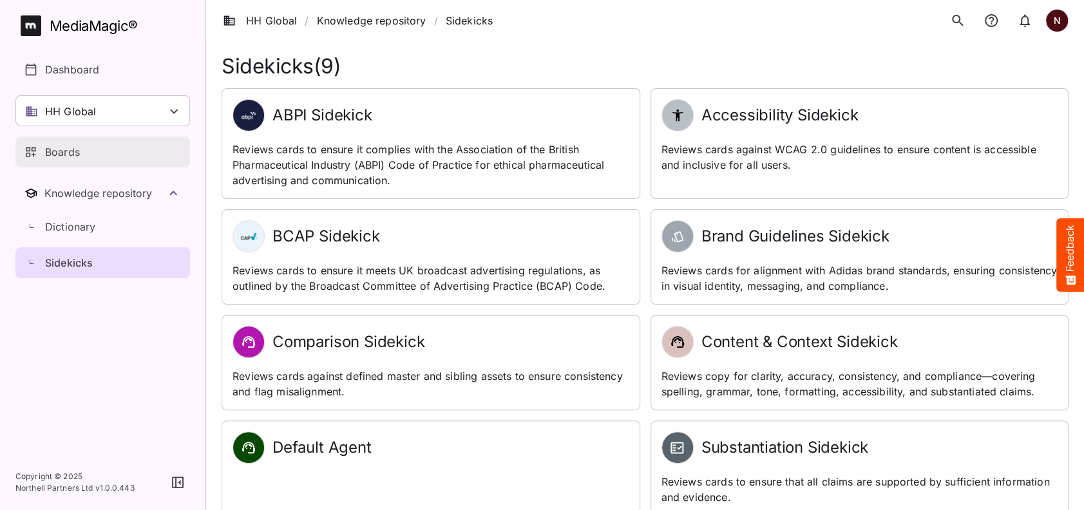
click at [61, 156] on p "Boards" at bounding box center [62, 151] width 35 height 15
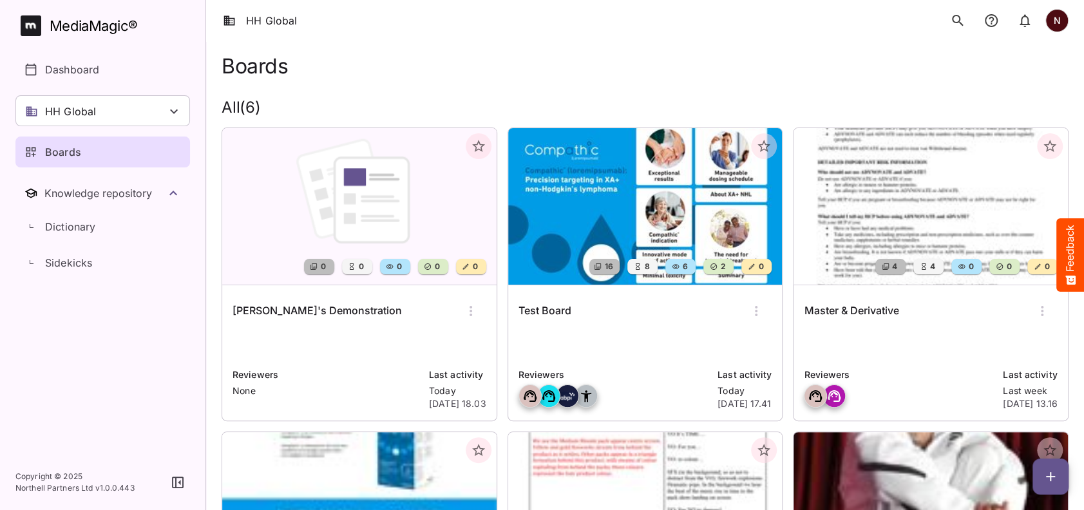
click at [721, 217] on img at bounding box center [645, 206] width 274 height 157
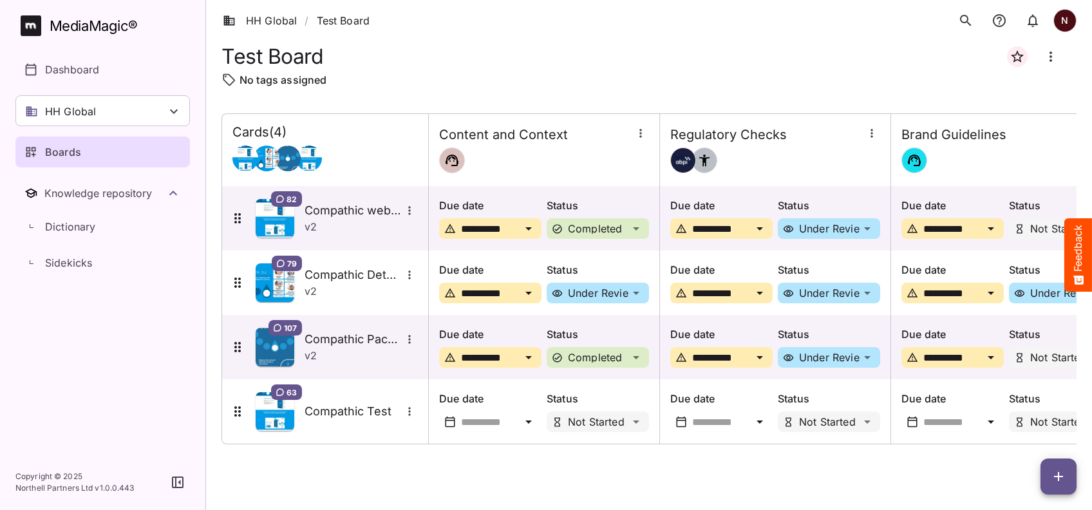
click at [1067, 479] on span "button" at bounding box center [1059, 476] width 36 height 15
click at [1025, 395] on p "Add new card" at bounding box center [1027, 393] width 70 height 15
click at [1061, 479] on icon "button" at bounding box center [1058, 476] width 15 height 15
click at [1030, 397] on p "Add new card" at bounding box center [1027, 393] width 70 height 15
click at [48, 153] on p "Boards" at bounding box center [63, 151] width 36 height 15
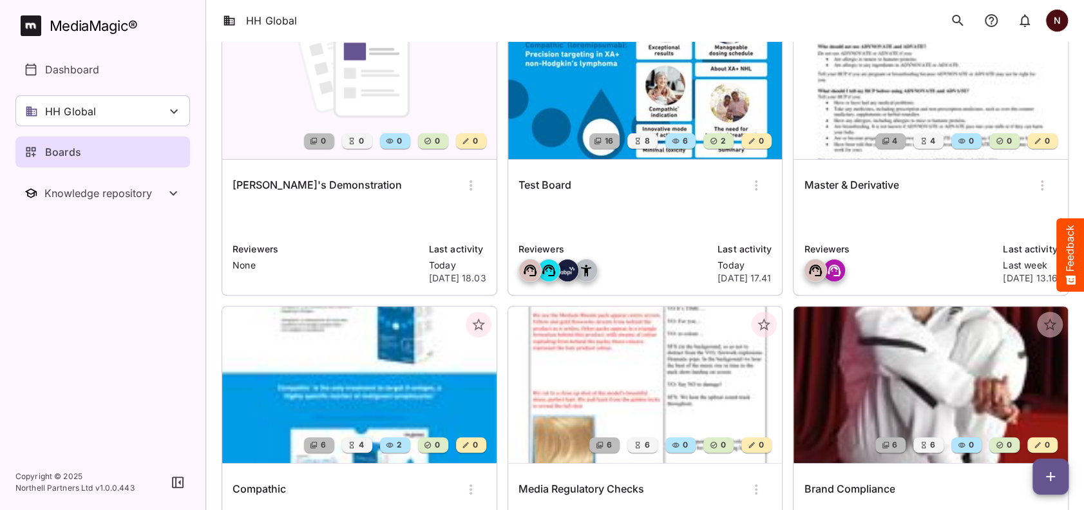
scroll to position [125, 0]
click at [931, 386] on img at bounding box center [930, 385] width 274 height 157
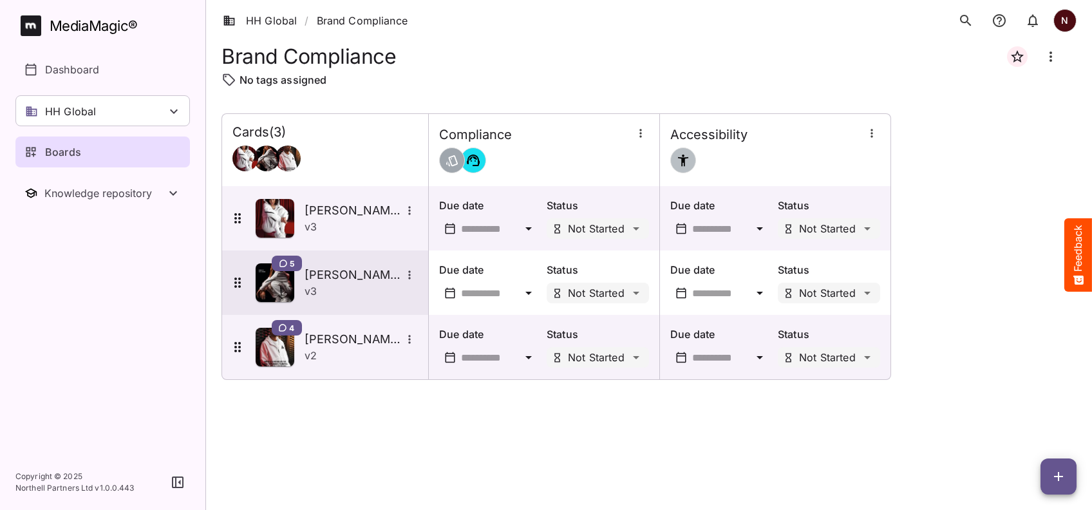
click at [363, 275] on h5 "Tate" at bounding box center [353, 274] width 97 height 15
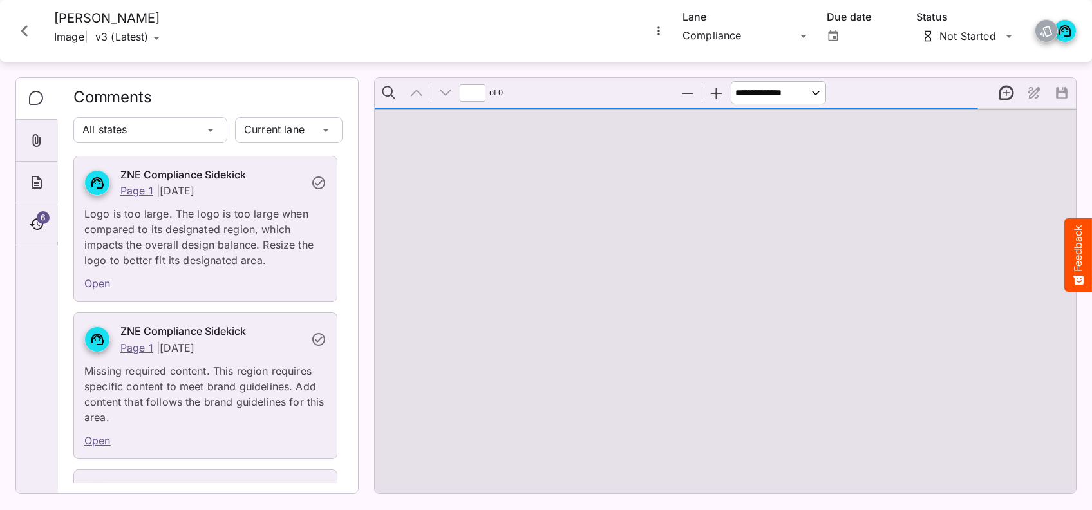
type input "*"
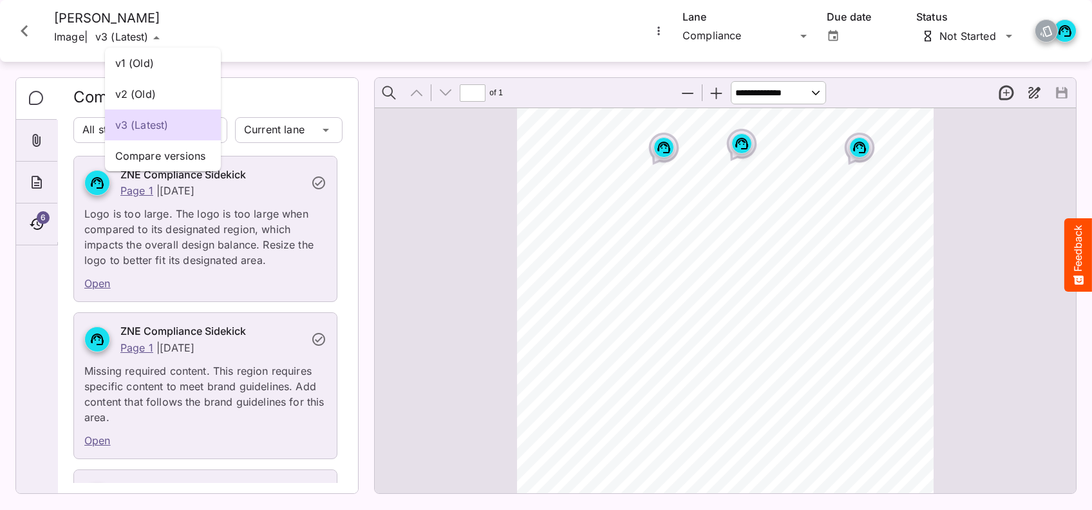
click at [161, 39] on div "v1 (Old) v2 (Old) v3 (Latest) Compare versions HH Global / Brand Compliance N M…" at bounding box center [546, 252] width 1092 height 504
click at [162, 158] on p "Compare versions" at bounding box center [162, 155] width 95 height 15
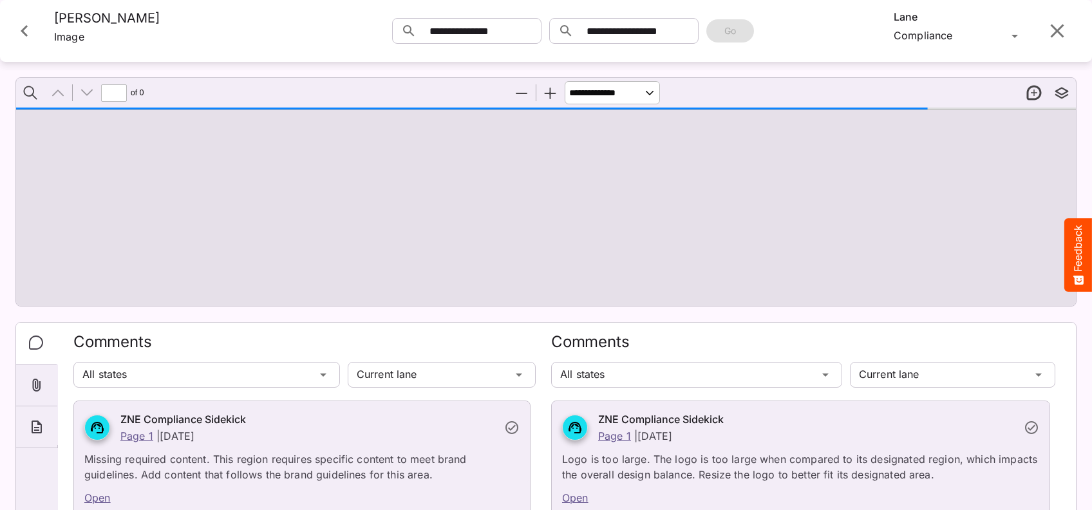
type input "*"
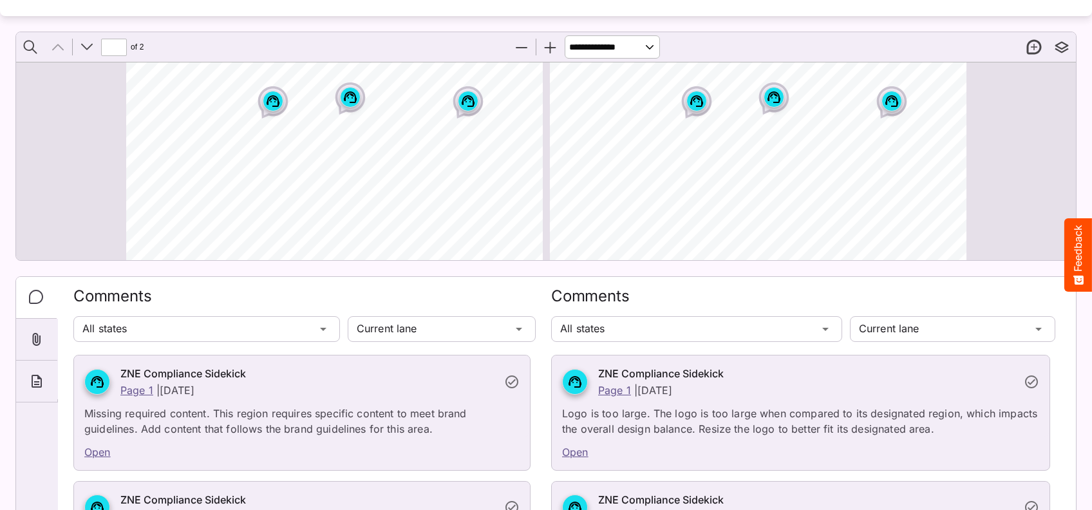
scroll to position [77, 0]
